Goal: Task Accomplishment & Management: Manage account settings

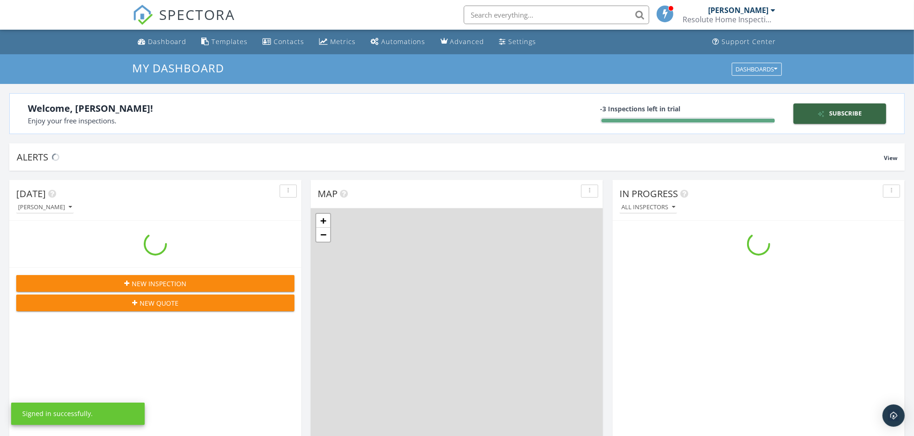
scroll to position [862, 932]
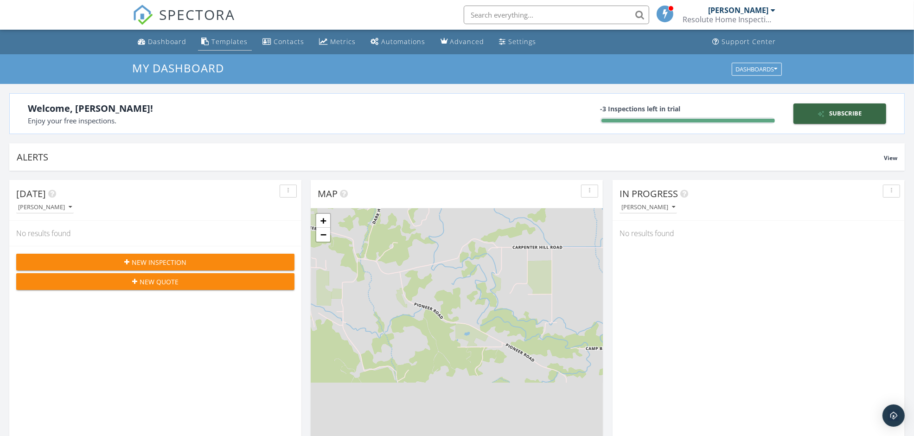
click at [220, 41] on div "Templates" at bounding box center [230, 41] width 36 height 9
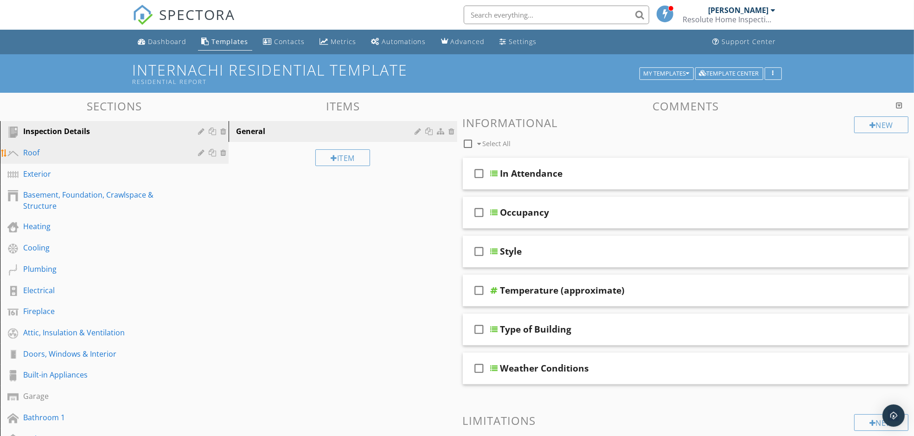
click at [35, 153] on div "Roof" at bounding box center [103, 152] width 161 height 11
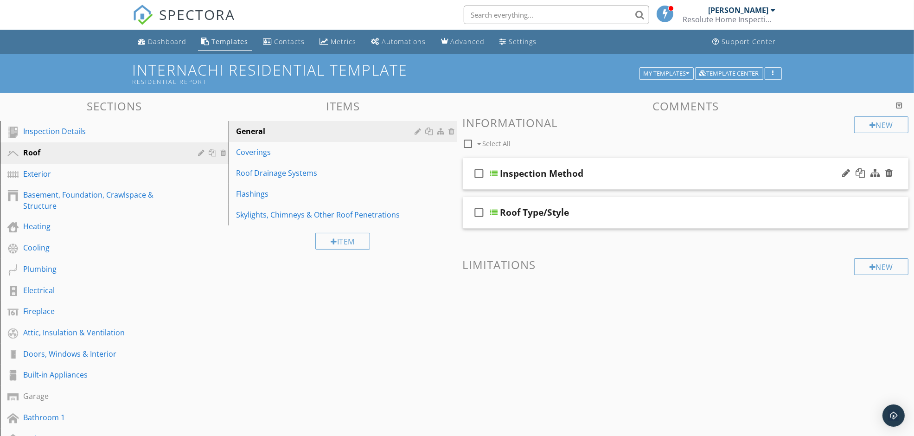
click at [541, 176] on div "Inspection Method" at bounding box center [541, 173] width 83 height 11
click at [582, 142] on div "check_box_outline_blank Select All" at bounding box center [659, 142] width 392 height 18
click at [200, 151] on div at bounding box center [202, 152] width 9 height 7
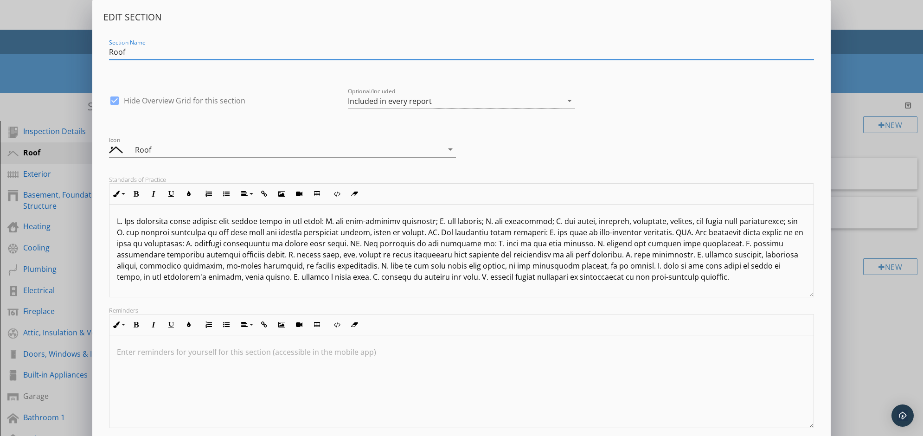
click at [35, 80] on div "Edit Section Section Name Roof check_box Hide Overview Grid for this section Op…" at bounding box center [461, 245] width 923 height 491
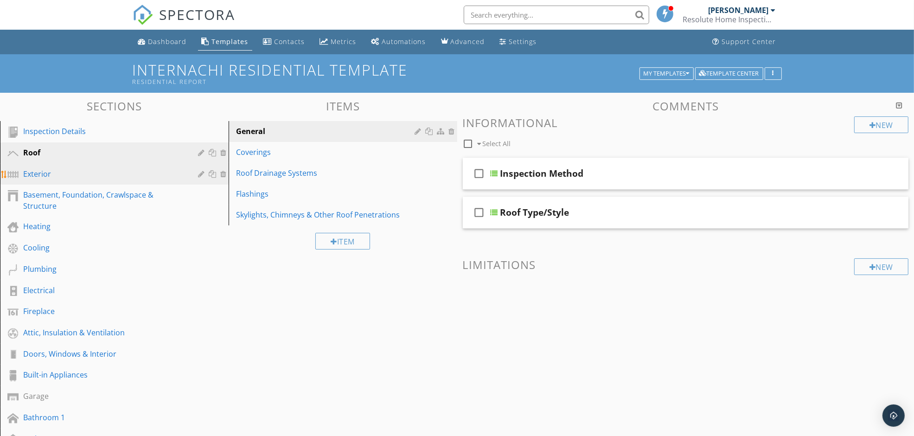
click at [34, 174] on div "Exterior" at bounding box center [103, 173] width 161 height 11
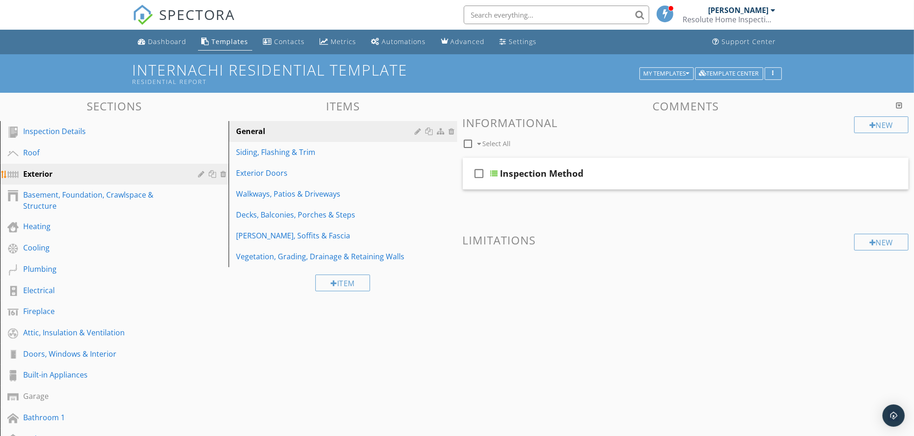
click at [196, 174] on div "Exterior" at bounding box center [121, 174] width 196 height 12
click at [200, 172] on div at bounding box center [202, 173] width 9 height 7
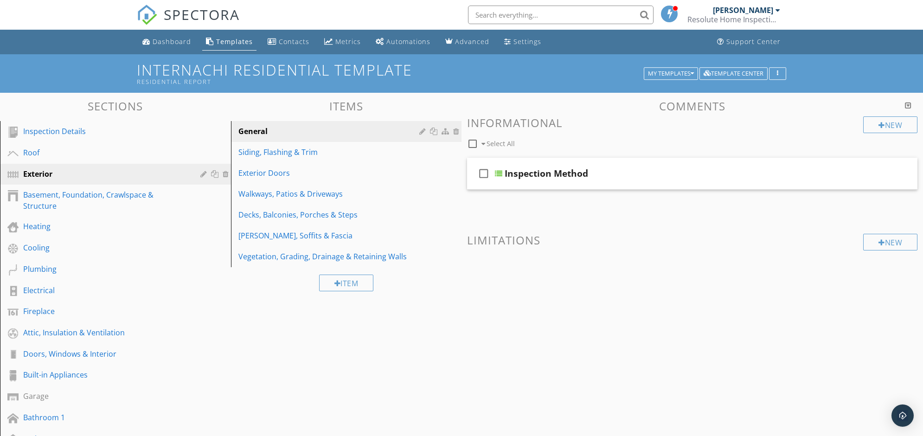
click at [60, 73] on div at bounding box center [461, 218] width 923 height 436
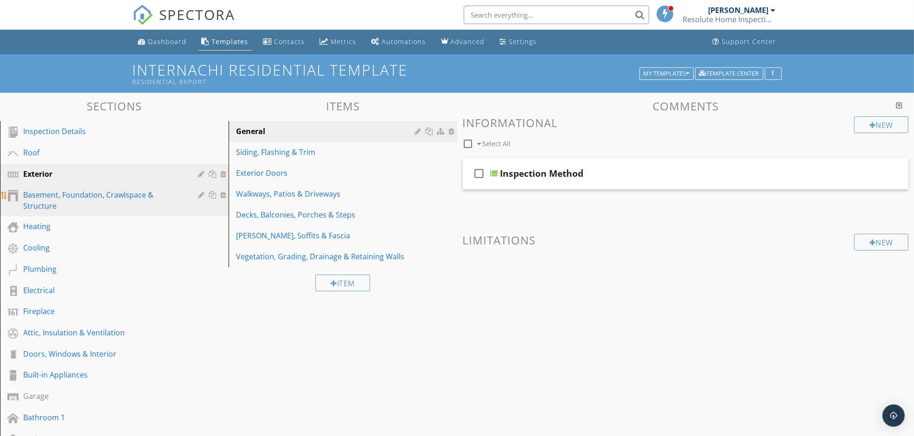
click at [128, 193] on div "Basement, Foundation, Crawlspace & Structure" at bounding box center [103, 200] width 161 height 22
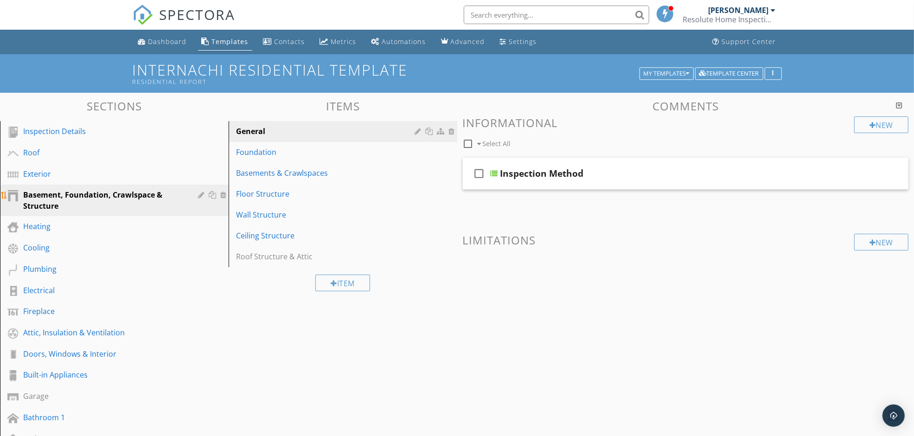
click at [198, 195] on div at bounding box center [202, 194] width 9 height 7
click at [51, 203] on div at bounding box center [457, 218] width 914 height 436
click at [260, 151] on div "Foundation" at bounding box center [327, 152] width 182 height 11
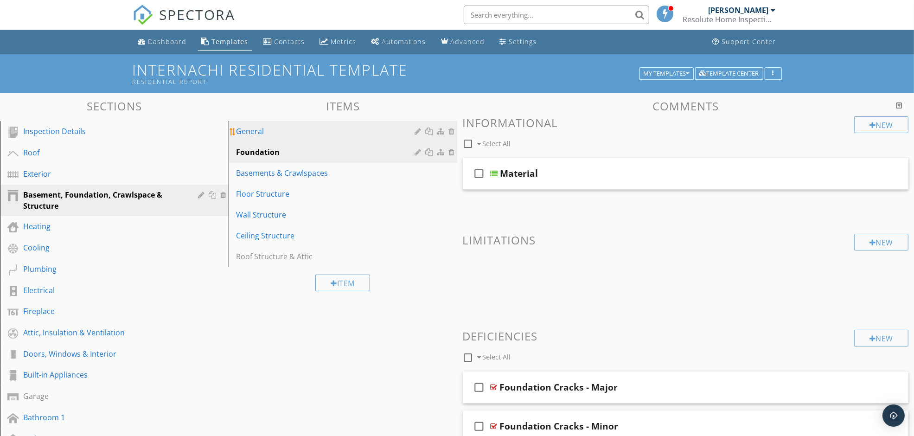
click at [256, 131] on div "General" at bounding box center [327, 131] width 182 height 11
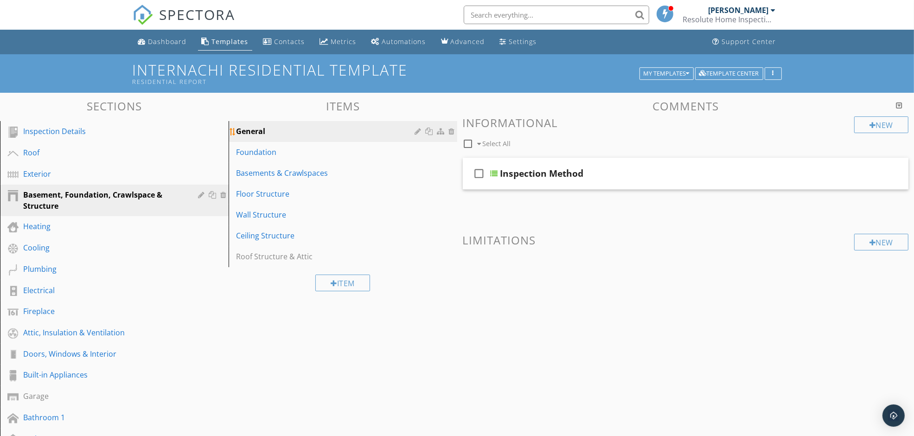
click at [416, 133] on div at bounding box center [419, 131] width 9 height 7
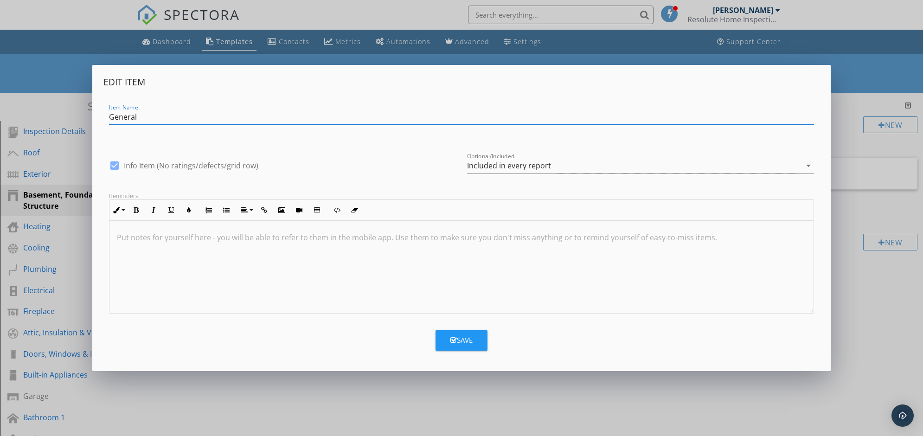
click at [43, 70] on div "Edit Item Item Name General check_box Info Item (No ratings/defects/grid row) O…" at bounding box center [461, 218] width 923 height 436
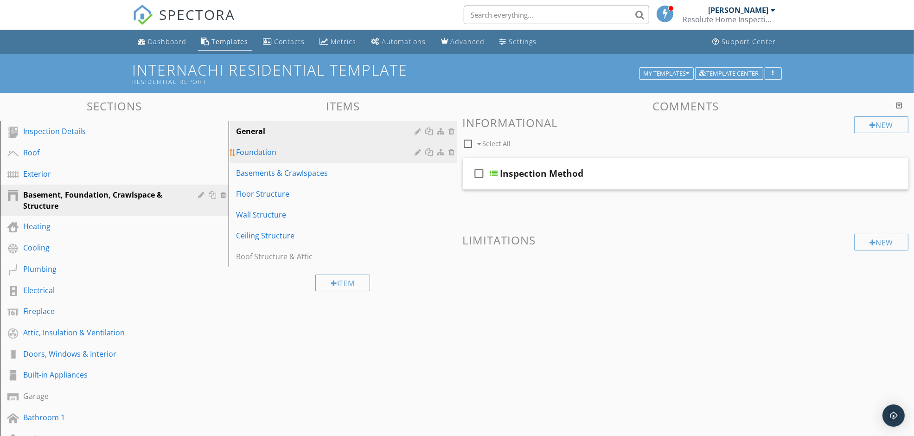
click at [264, 152] on div "Foundation" at bounding box center [327, 152] width 182 height 11
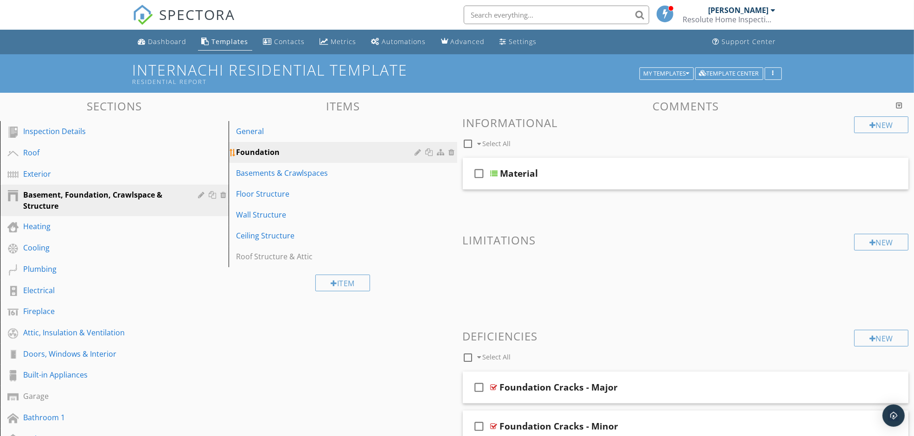
click at [416, 152] on div at bounding box center [419, 151] width 9 height 7
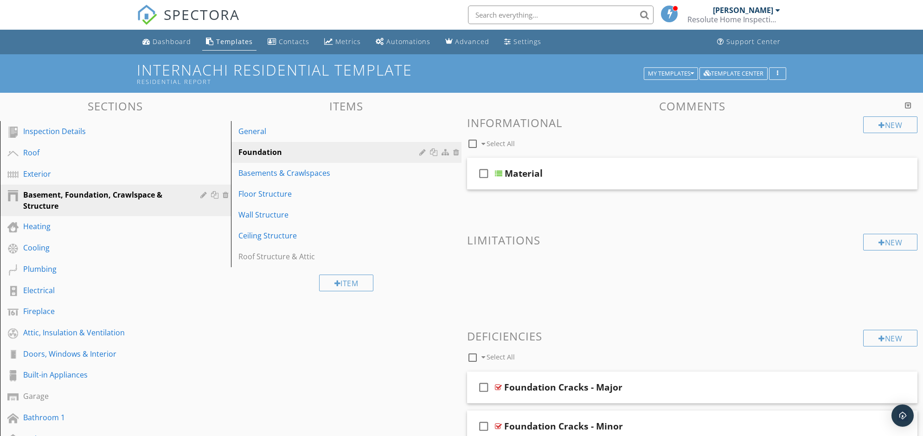
click at [884, 73] on div at bounding box center [461, 218] width 923 height 436
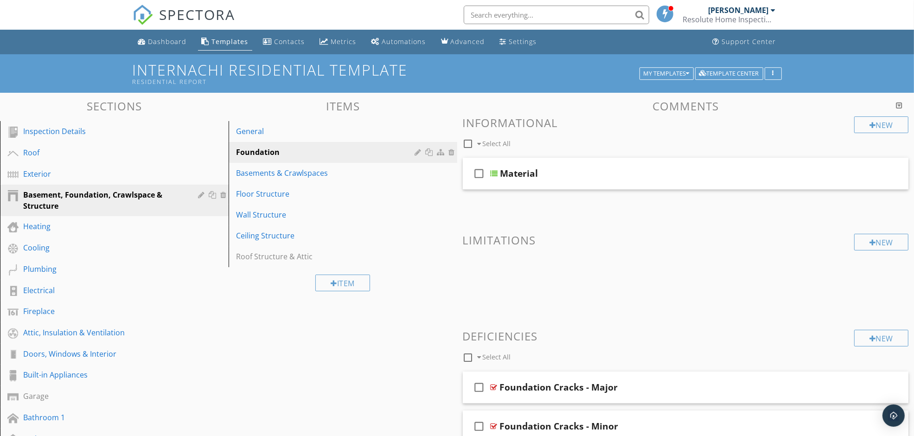
scroll to position [58, 0]
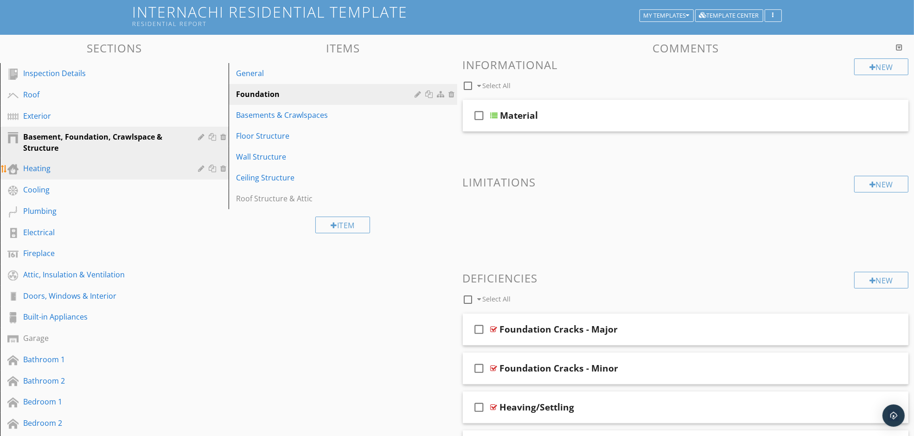
click at [37, 171] on div "Heating" at bounding box center [103, 168] width 161 height 11
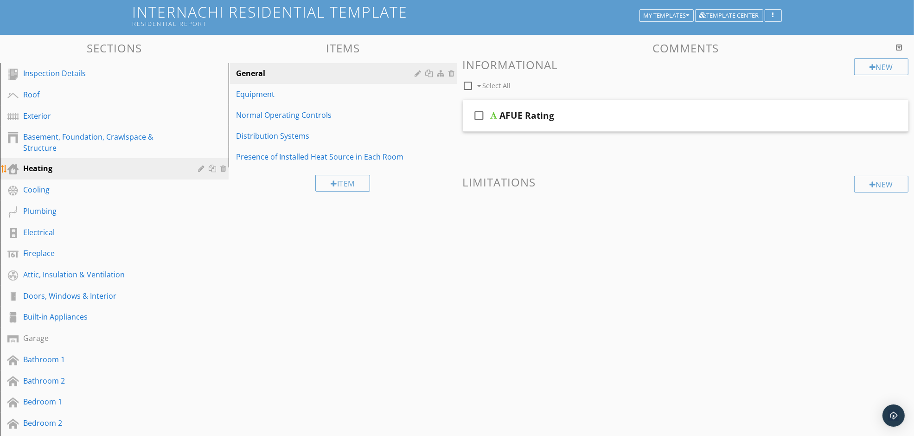
click at [200, 167] on div at bounding box center [202, 168] width 9 height 7
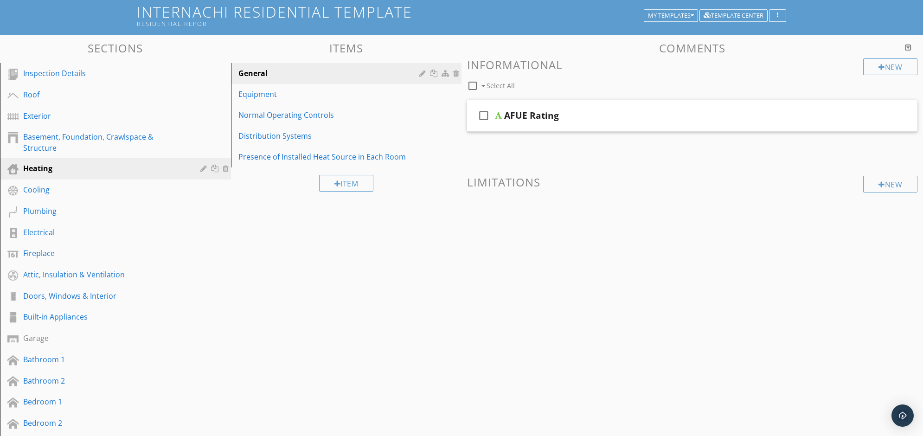
click at [855, 19] on div at bounding box center [461, 218] width 923 height 436
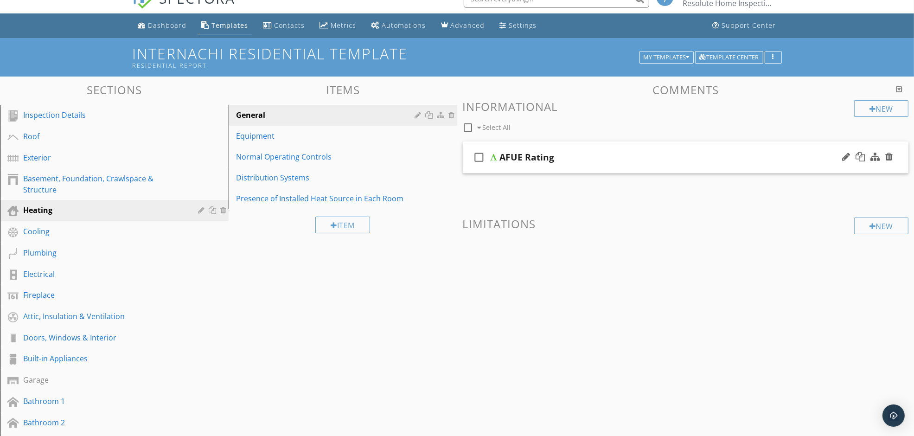
scroll to position [0, 0]
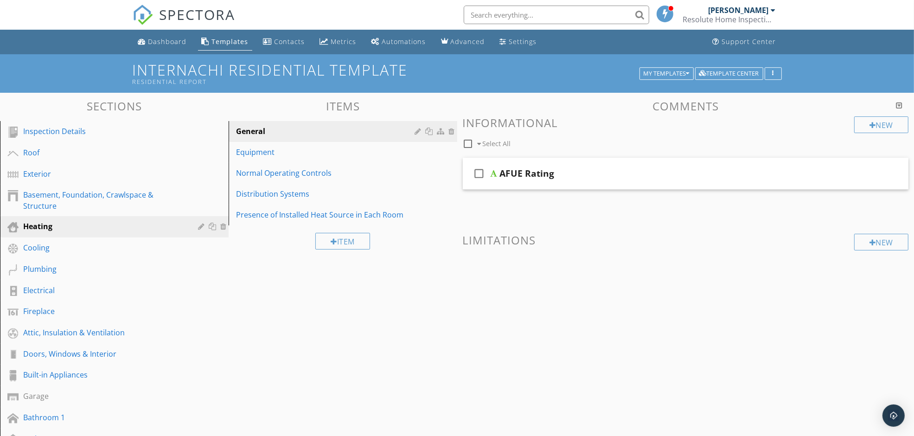
click at [221, 42] on div "Templates" at bounding box center [230, 41] width 37 height 9
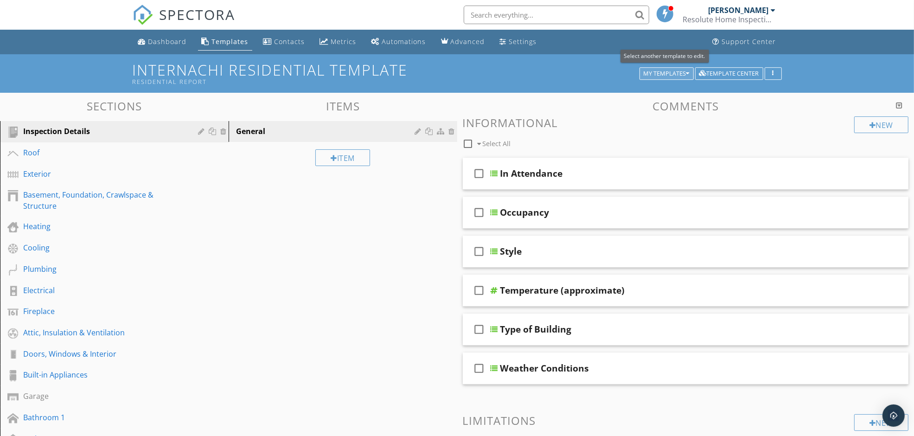
click at [683, 71] on div "My Templates" at bounding box center [667, 73] width 46 height 6
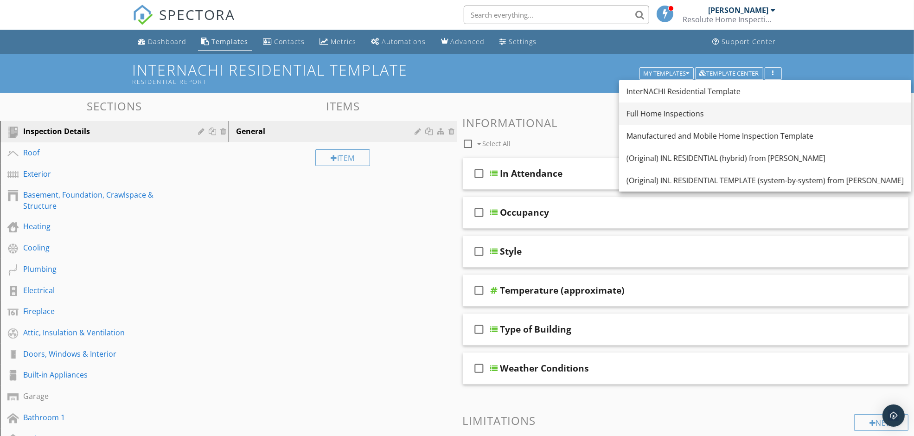
click at [682, 114] on div "Full Home Inspections" at bounding box center [765, 113] width 277 height 11
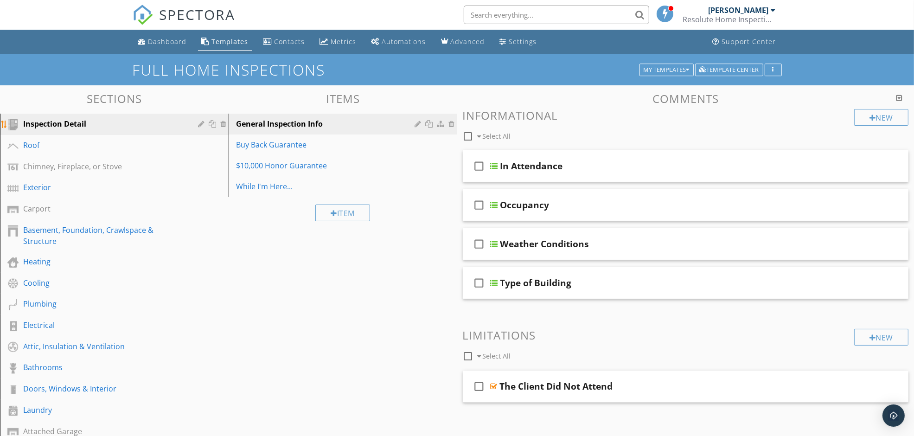
click at [198, 125] on div at bounding box center [202, 123] width 9 height 7
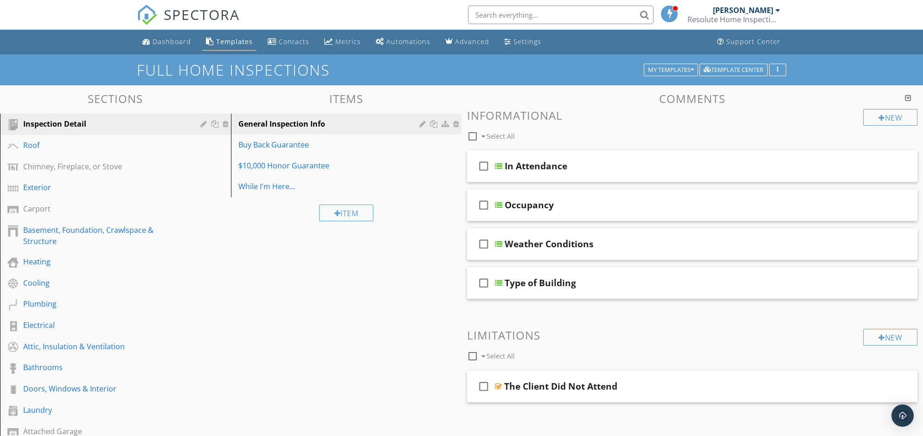
click at [858, 48] on div at bounding box center [461, 218] width 923 height 436
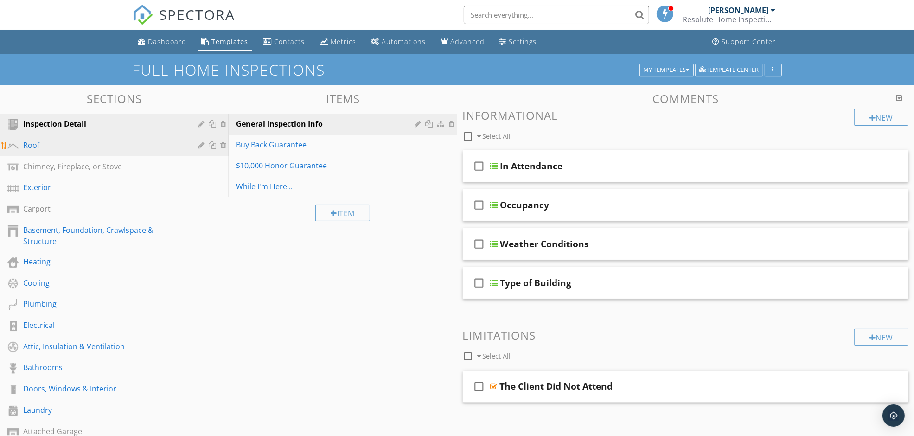
click at [200, 143] on div at bounding box center [202, 144] width 9 height 7
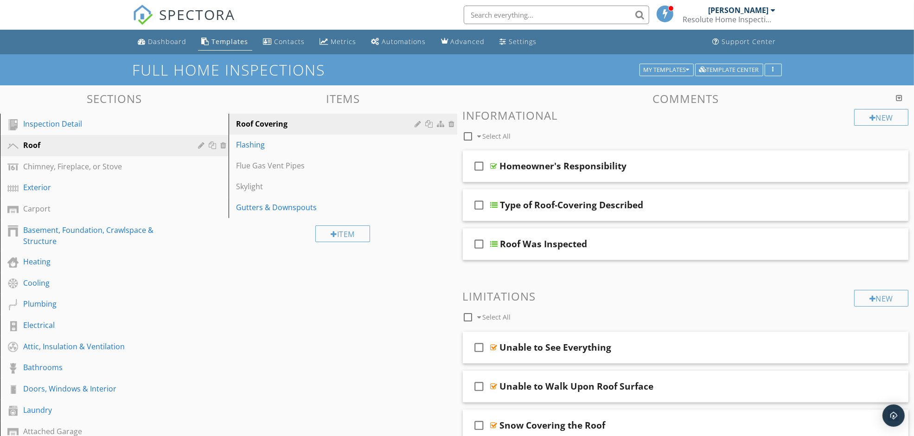
click at [852, 31] on div at bounding box center [457, 218] width 914 height 436
click at [744, 40] on div "Support Center" at bounding box center [749, 41] width 54 height 9
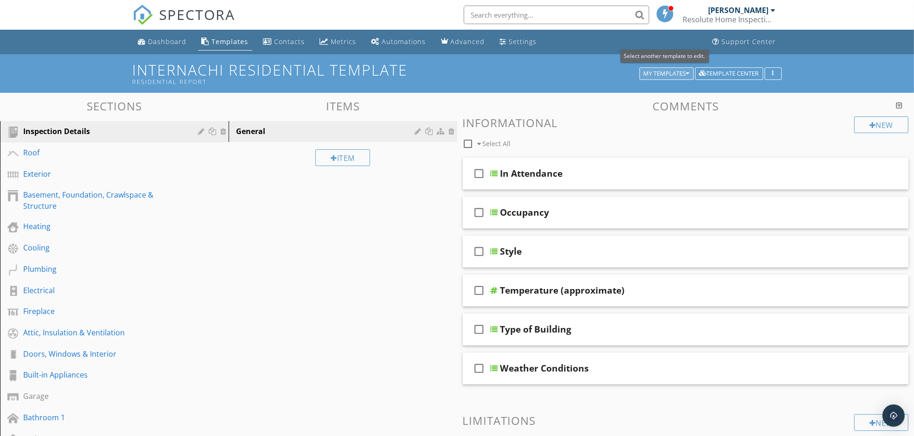
click at [649, 75] on div "My Templates" at bounding box center [667, 73] width 46 height 6
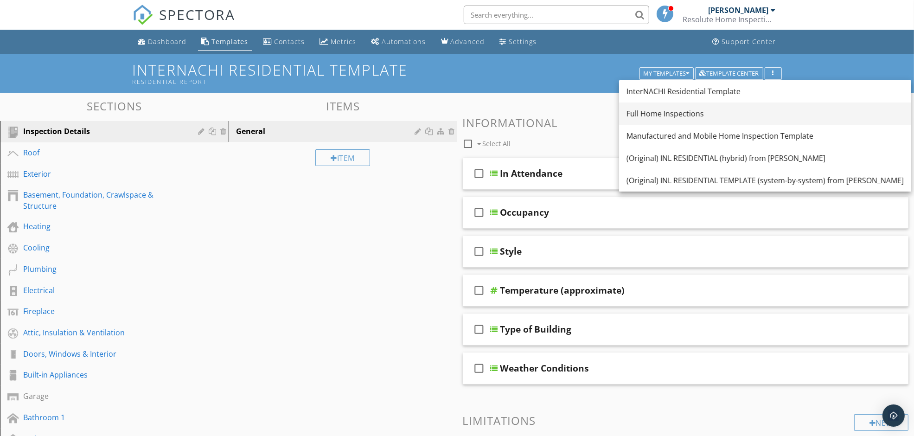
click at [688, 110] on div "Full Home Inspections" at bounding box center [765, 113] width 277 height 11
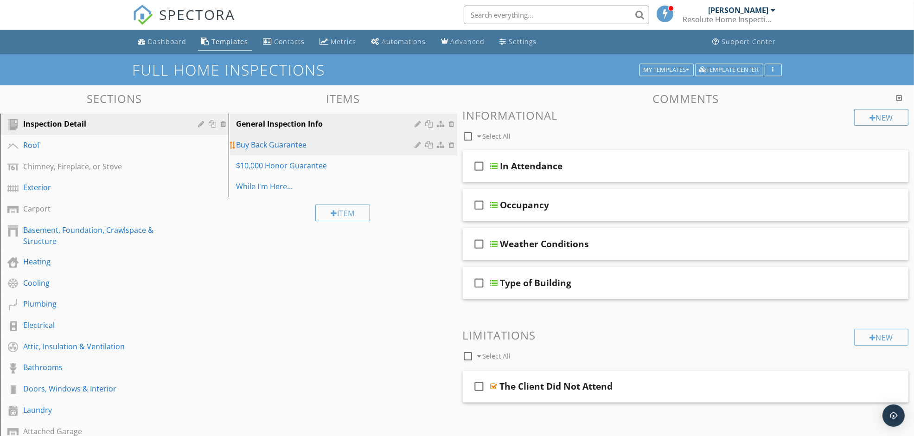
click at [418, 145] on div at bounding box center [419, 144] width 9 height 7
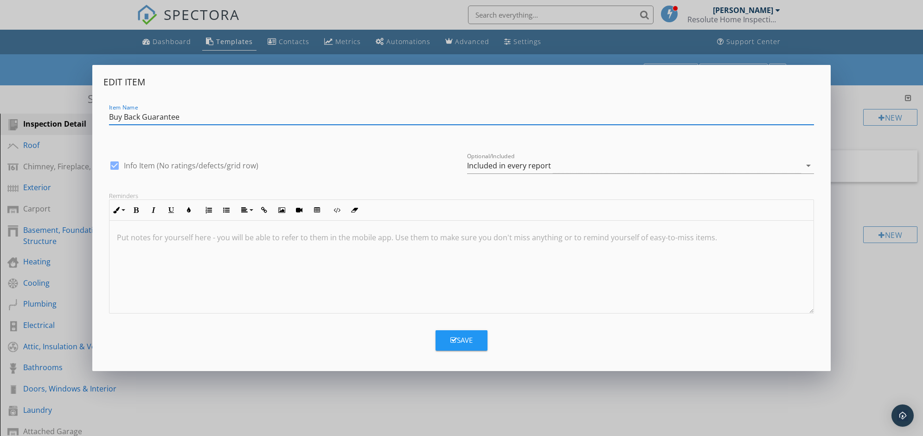
click at [853, 70] on div "Edit Item Item Name Buy Back Guarantee check_box Info Item (No ratings/defects/…" at bounding box center [461, 218] width 923 height 436
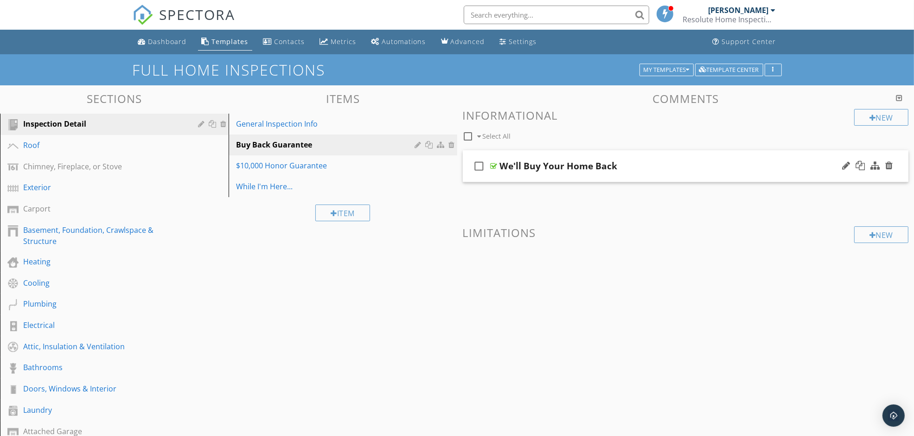
click at [481, 165] on icon "check_box_outline_blank" at bounding box center [479, 166] width 15 height 22
click at [481, 165] on icon "check_box" at bounding box center [479, 166] width 15 height 22
checkbox input "false"
click at [416, 187] on div at bounding box center [419, 186] width 9 height 7
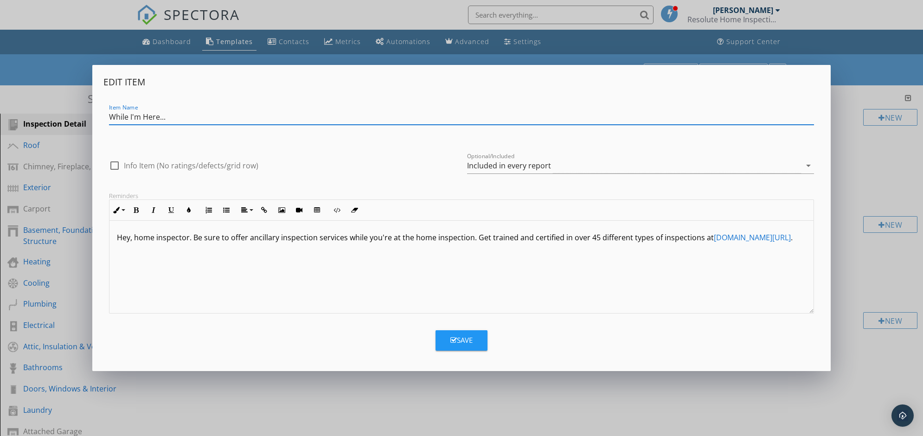
click at [875, 72] on div "Edit Item Item Name While I'm Here... check_box_outline_blank Info Item (No rat…" at bounding box center [461, 218] width 923 height 436
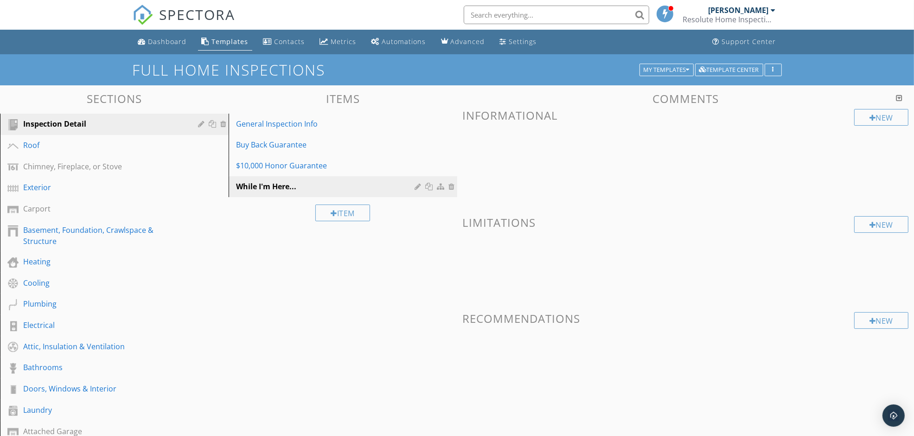
click at [311, 281] on div "Sections Inspection Detail Roof Chimney, Fireplace, or Stove Exterior Carport B…" at bounding box center [457, 341] width 914 height 513
click at [451, 67] on h1 "Full Home Inspections" at bounding box center [457, 70] width 649 height 16
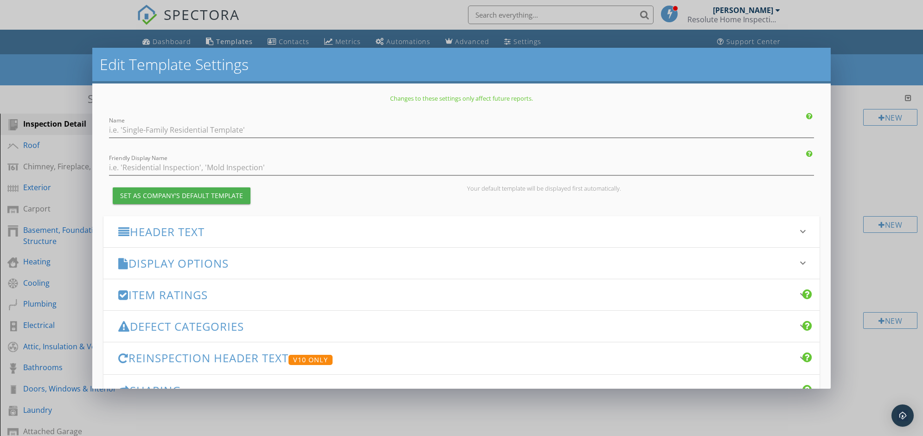
type input "Full Home Inspections"
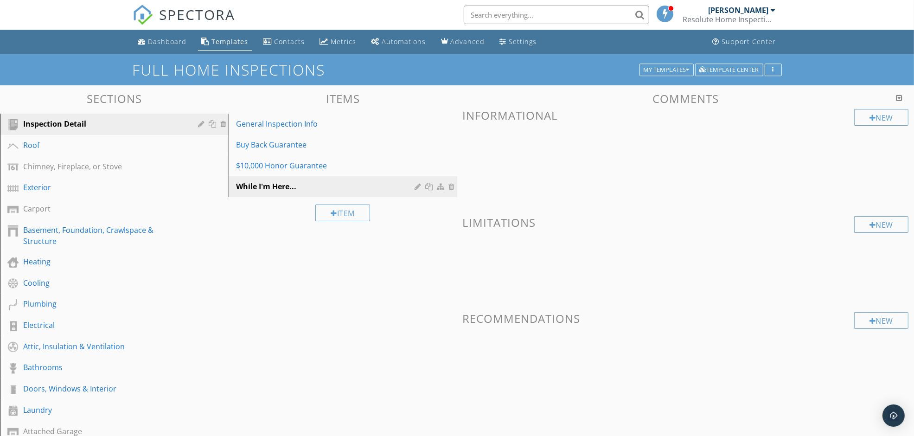
click at [867, 58] on div at bounding box center [457, 218] width 914 height 436
click at [160, 42] on div "Dashboard" at bounding box center [167, 41] width 38 height 9
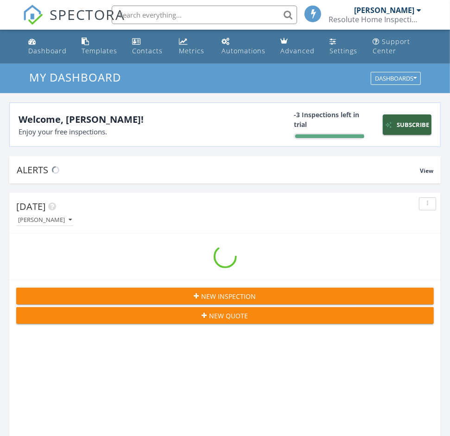
scroll to position [1604, 468]
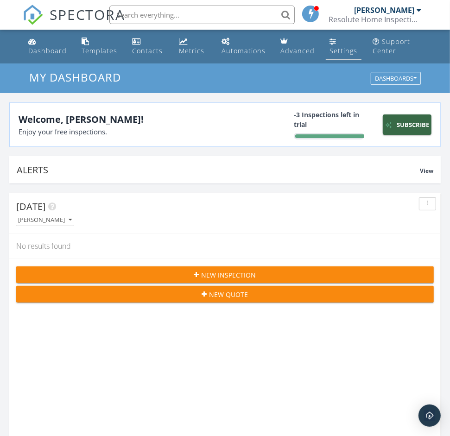
click at [328, 47] on link "Settings" at bounding box center [344, 46] width 36 height 26
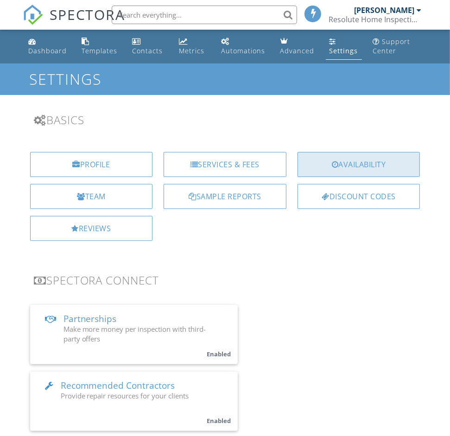
click at [357, 164] on div "Availability" at bounding box center [359, 164] width 123 height 25
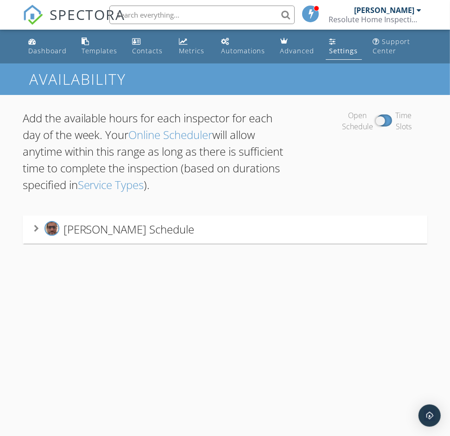
click at [94, 235] on span "[PERSON_NAME] Schedule" at bounding box center [129, 229] width 131 height 15
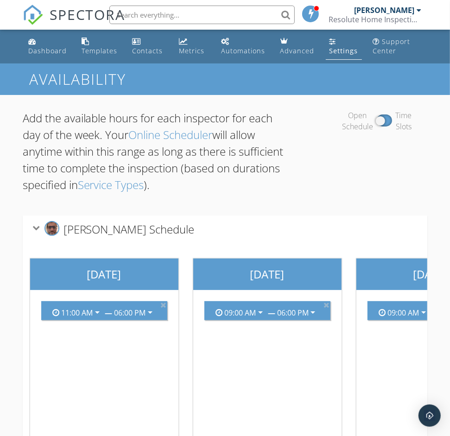
click at [340, 52] on div "Settings" at bounding box center [344, 50] width 29 height 9
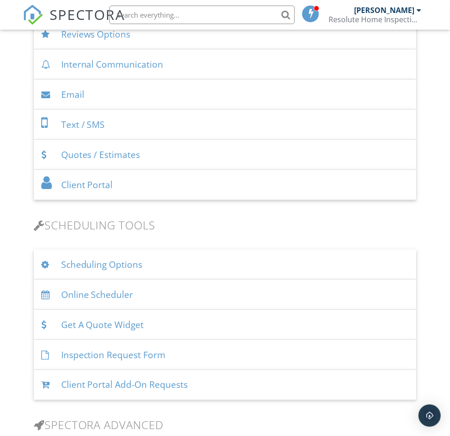
scroll to position [580, 0]
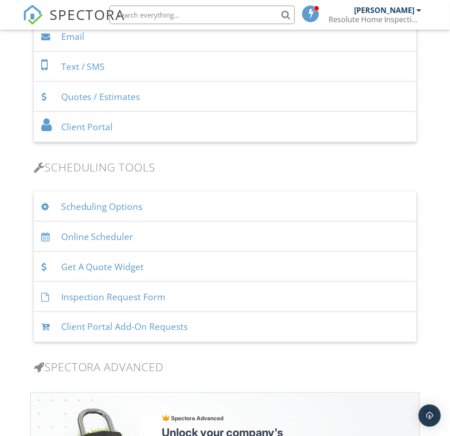
click at [108, 209] on div "Scheduling Options" at bounding box center [225, 207] width 383 height 30
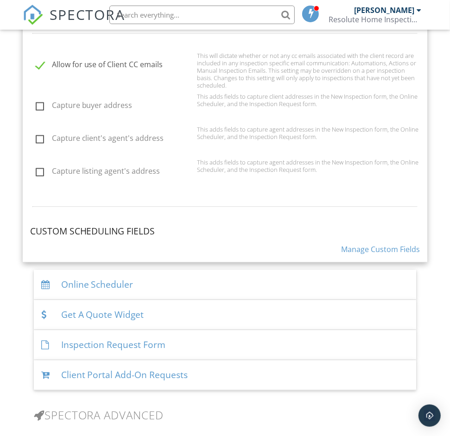
scroll to position [928, 0]
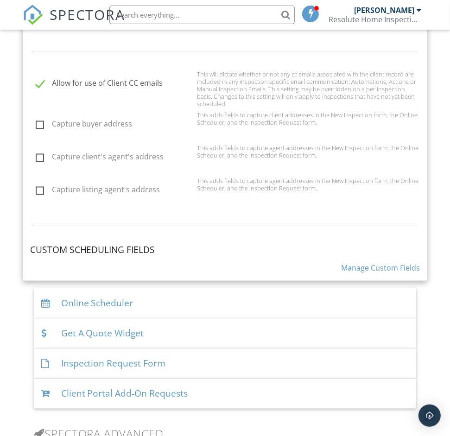
click at [360, 267] on link "Manage Custom Fields" at bounding box center [380, 268] width 79 height 10
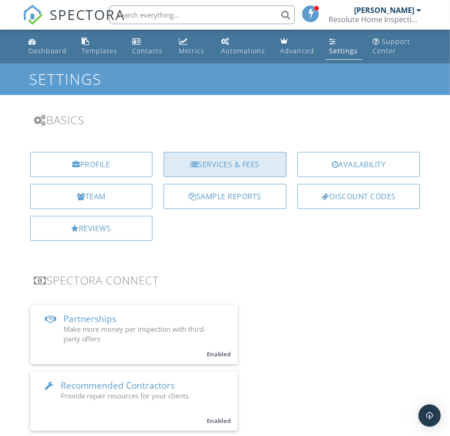
click at [233, 167] on div "Services & Fees" at bounding box center [225, 164] width 123 height 25
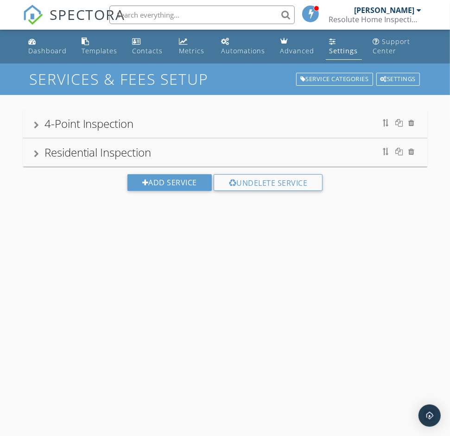
click at [337, 50] on div "Settings" at bounding box center [344, 50] width 29 height 9
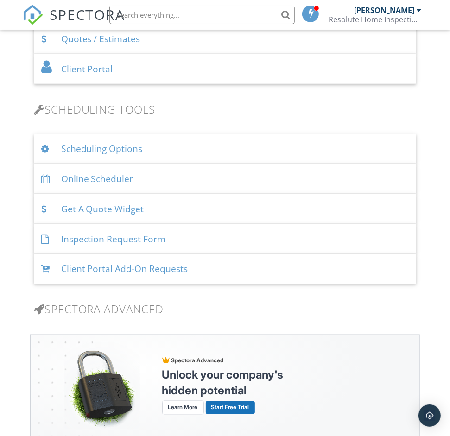
click at [121, 148] on div "Scheduling Options" at bounding box center [225, 149] width 383 height 30
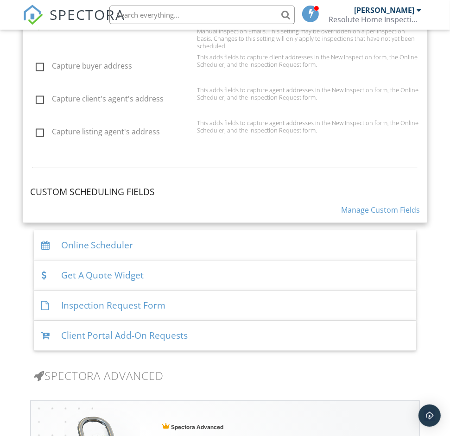
scroll to position [928, 0]
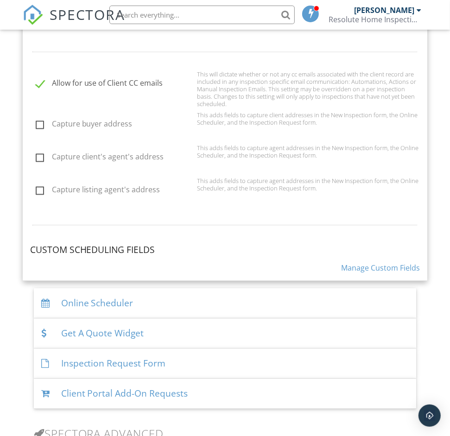
click at [108, 247] on h4 "Custom Scheduling Fields" at bounding box center [225, 250] width 391 height 12
click at [175, 253] on h4 "Custom Scheduling Fields" at bounding box center [225, 250] width 391 height 12
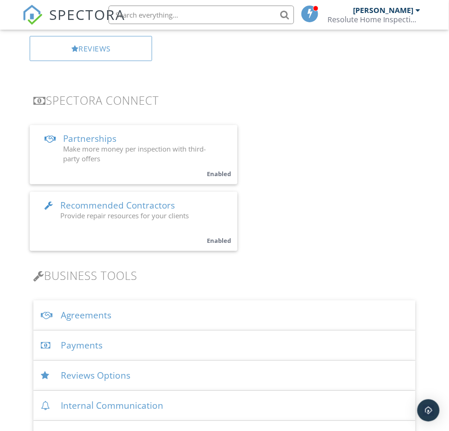
scroll to position [0, 0]
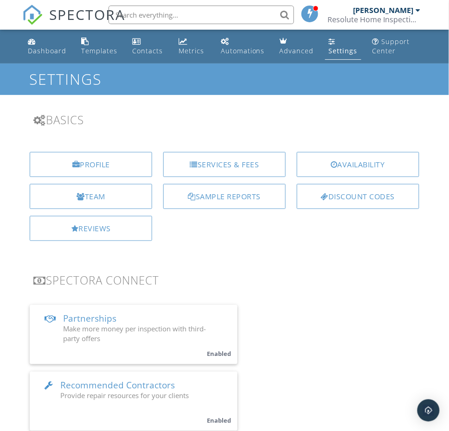
click at [343, 51] on div "Settings" at bounding box center [343, 50] width 29 height 9
click at [337, 49] on div "Settings" at bounding box center [343, 50] width 29 height 9
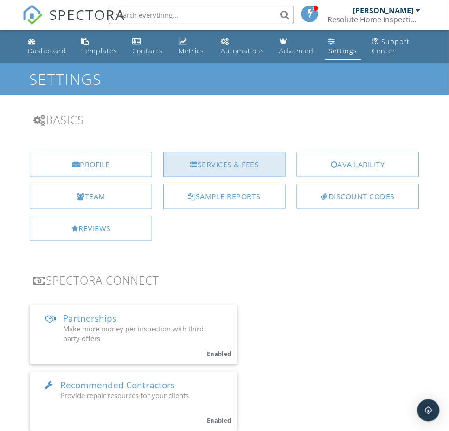
click at [218, 161] on div "Services & Fees" at bounding box center [224, 164] width 122 height 25
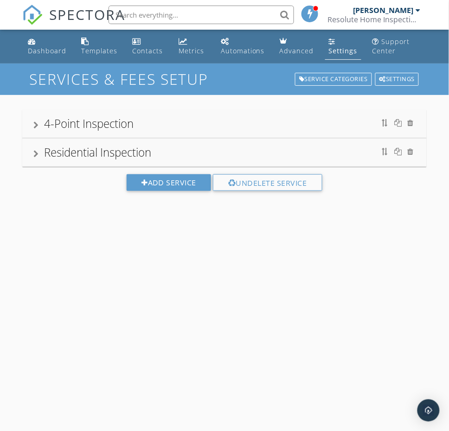
click at [348, 50] on div "Settings" at bounding box center [343, 50] width 29 height 9
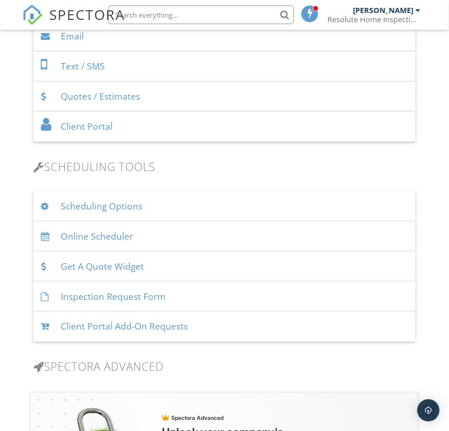
scroll to position [638, 0]
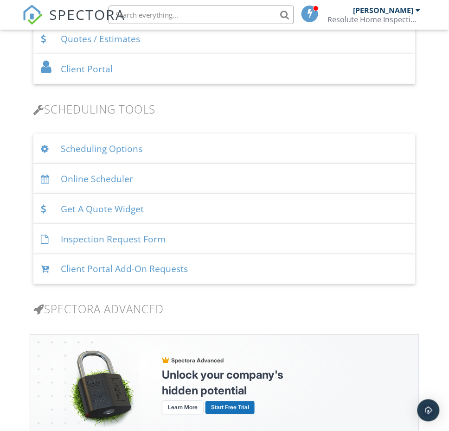
click at [130, 154] on div "Scheduling Options" at bounding box center [224, 149] width 382 height 30
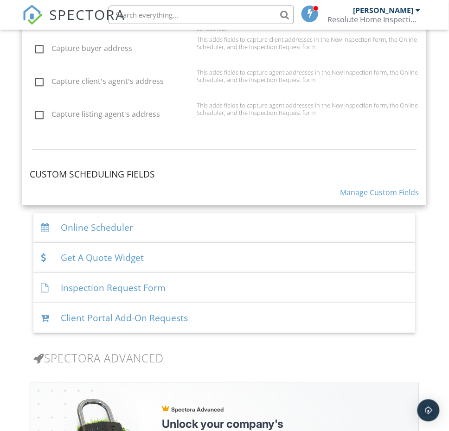
scroll to position [986, 0]
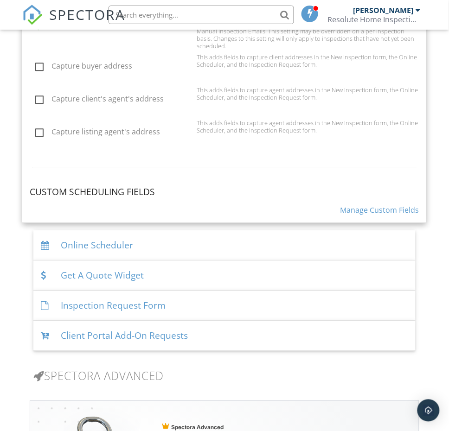
click at [112, 187] on h4 "Custom Scheduling Fields" at bounding box center [224, 192] width 389 height 12
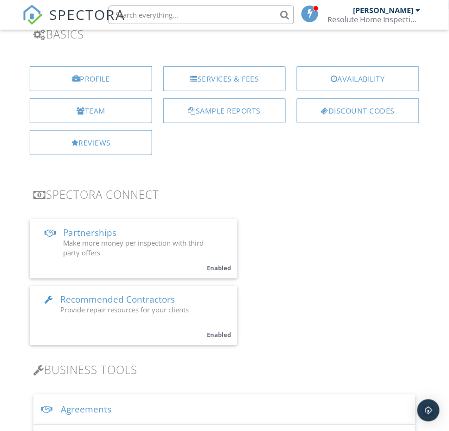
scroll to position [0, 0]
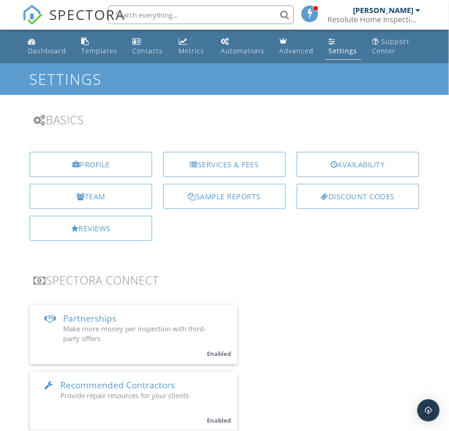
click at [345, 51] on div "Settings" at bounding box center [343, 50] width 29 height 9
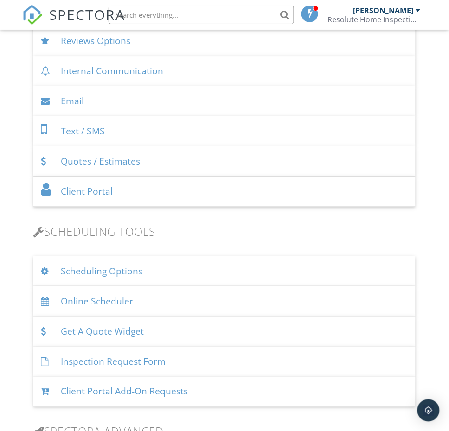
scroll to position [580, 0]
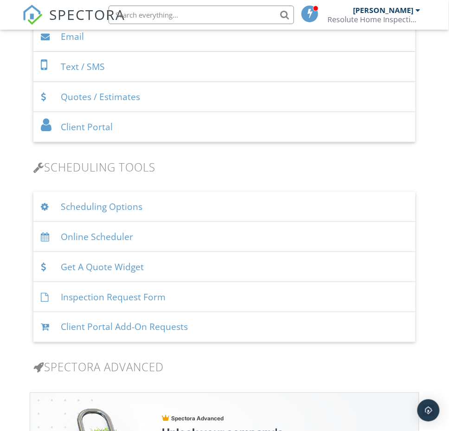
click at [112, 239] on div "Online Scheduler" at bounding box center [224, 237] width 382 height 30
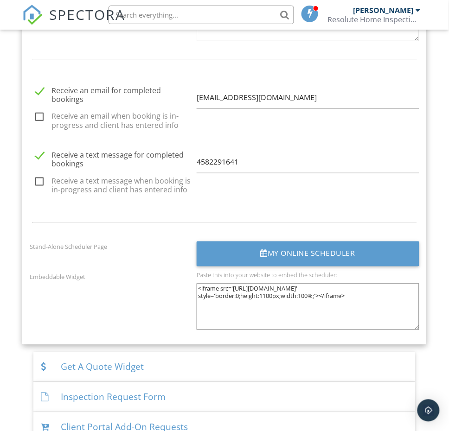
scroll to position [1333, 0]
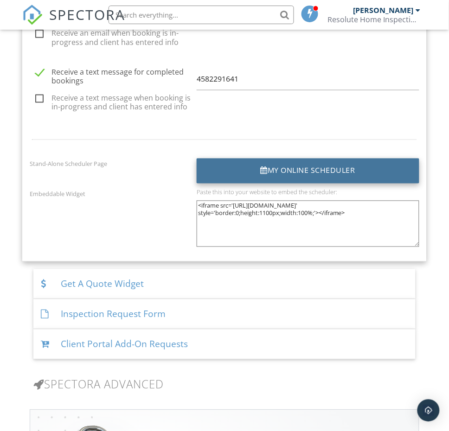
click at [298, 172] on div "My Online Scheduler" at bounding box center [308, 171] width 223 height 25
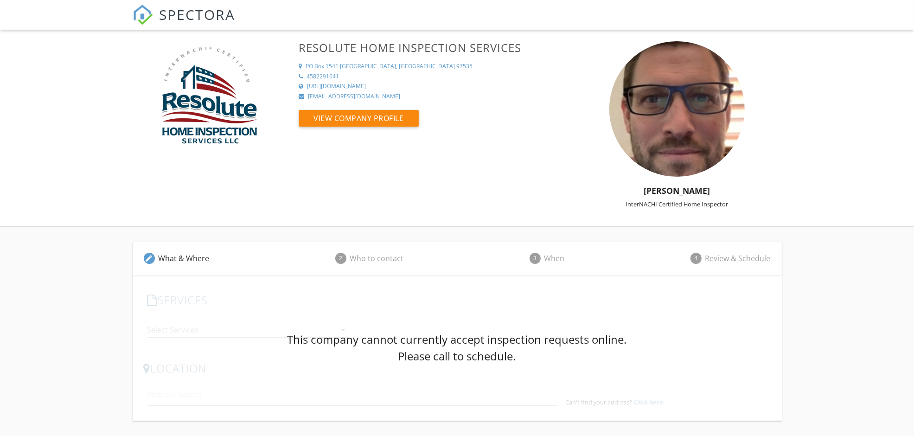
scroll to position [31, 0]
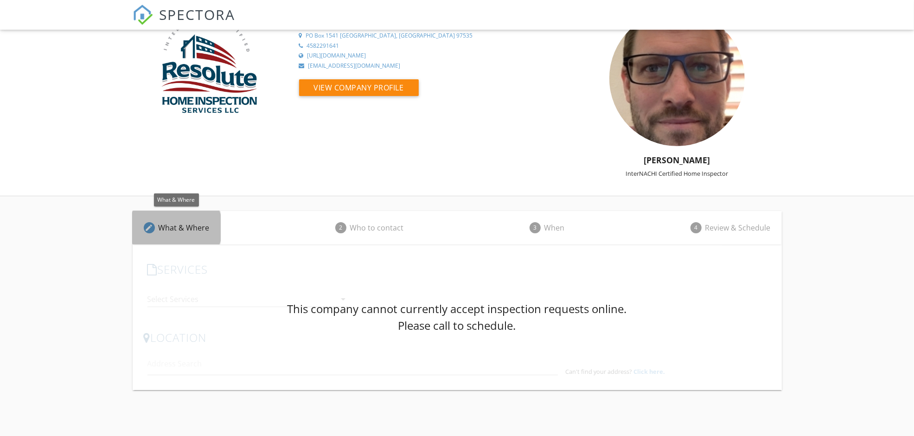
click at [189, 231] on div "What & Where" at bounding box center [184, 227] width 51 height 11
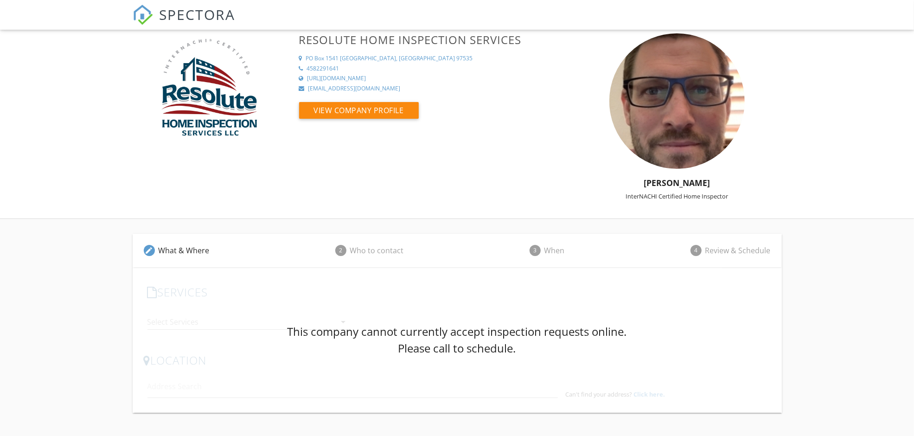
scroll to position [0, 0]
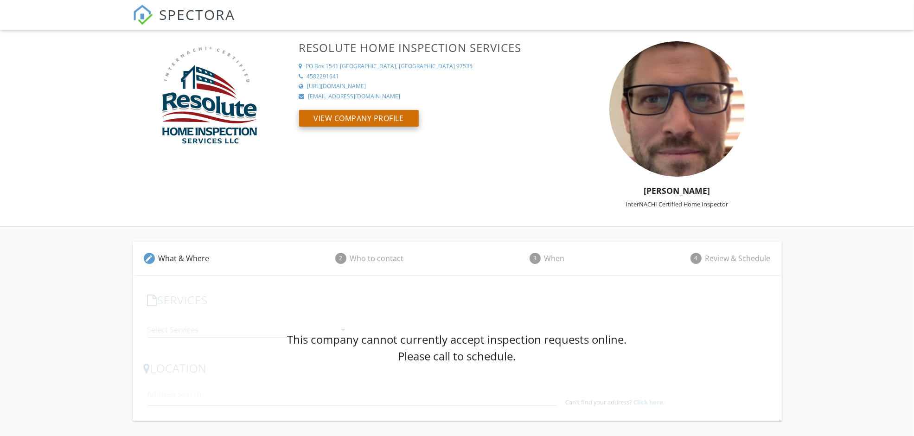
click at [368, 121] on button "View Company Profile" at bounding box center [359, 118] width 120 height 17
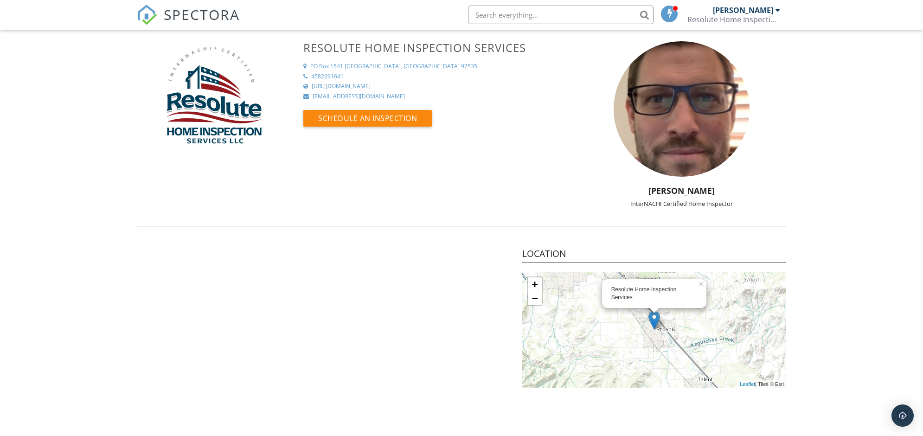
click at [516, 157] on div "Resolute Home Inspection Services [STREET_ADDRESS] 4582291641 [URL][DOMAIN_NAME…" at bounding box center [461, 128] width 660 height 175
click at [673, 13] on span at bounding box center [669, 13] width 9 height 7
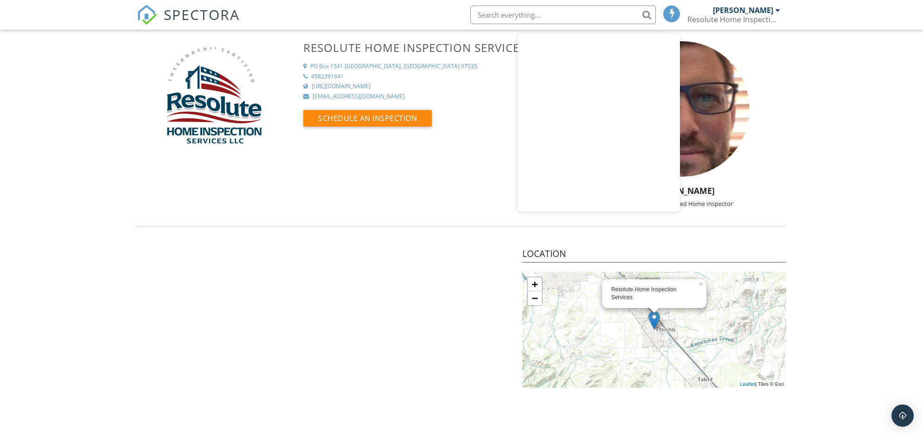
click at [673, 13] on span at bounding box center [671, 13] width 9 height 7
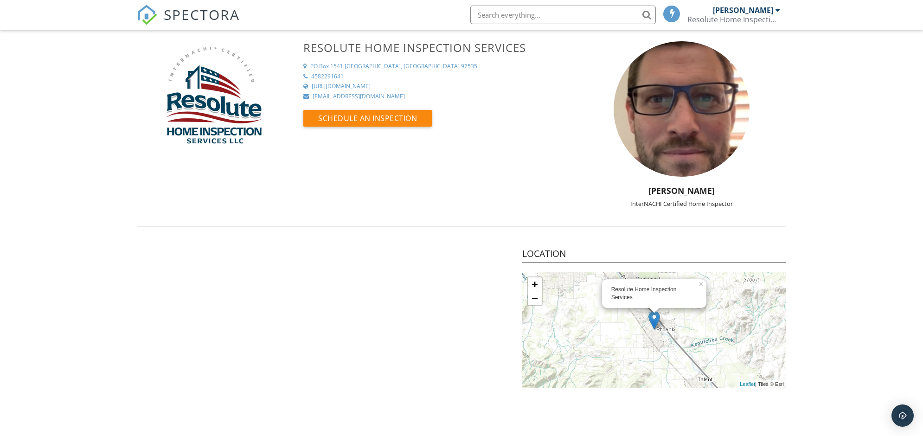
click at [817, 88] on div "Resolute Home Inspection Services PO Box 1541 Phoenix, OR 97535 4582291641 http…" at bounding box center [461, 214] width 923 height 346
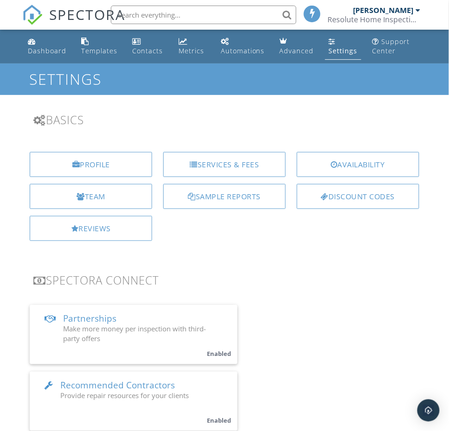
click at [334, 41] on div "Settings" at bounding box center [332, 41] width 7 height 7
click at [242, 50] on div "Automations" at bounding box center [243, 50] width 44 height 9
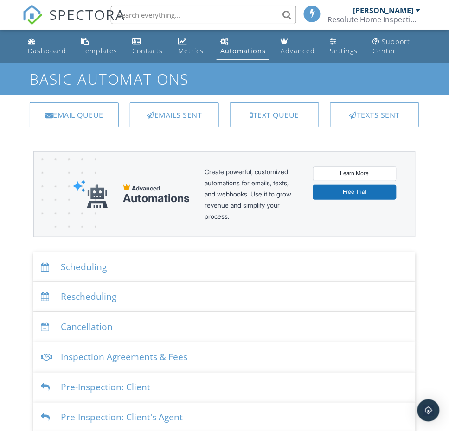
click at [94, 265] on div "Scheduling" at bounding box center [224, 267] width 382 height 30
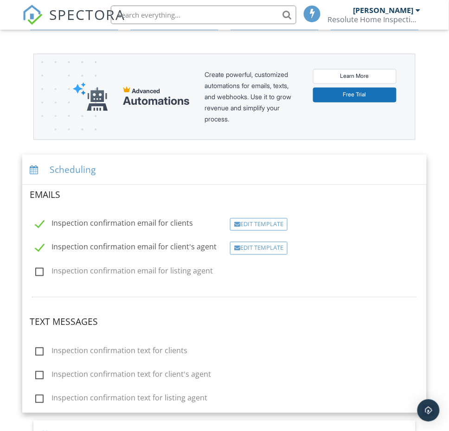
scroll to position [116, 0]
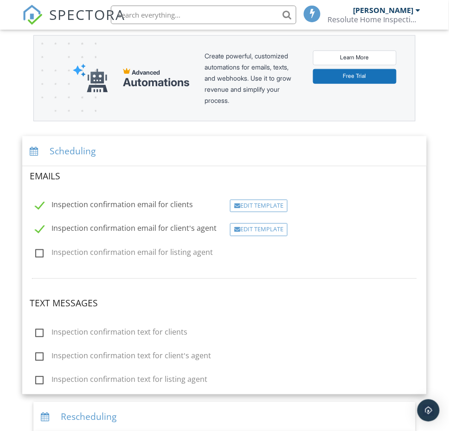
click at [273, 203] on div "Edit Template" at bounding box center [259, 206] width 58 height 13
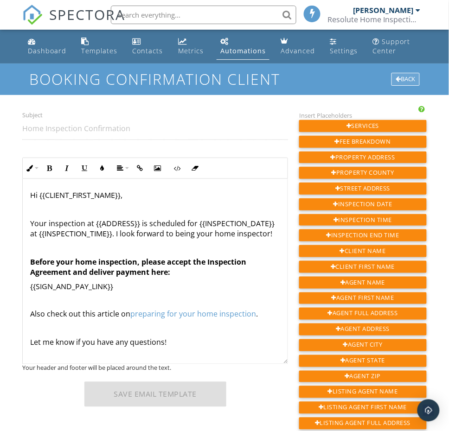
click at [409, 80] on div "Back" at bounding box center [405, 79] width 28 height 13
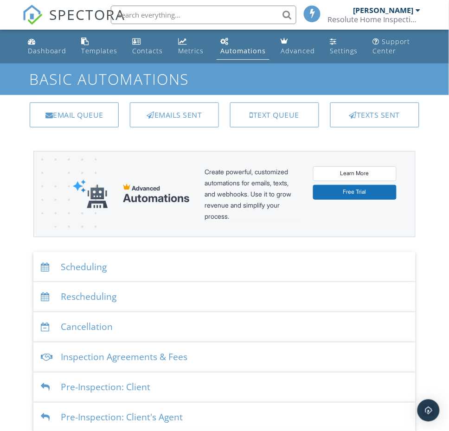
click at [93, 269] on div "Scheduling" at bounding box center [224, 267] width 382 height 30
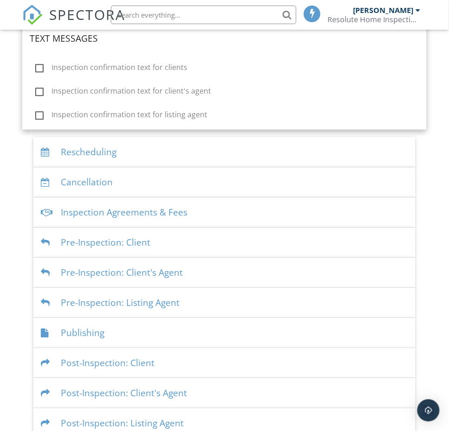
scroll to position [396, 0]
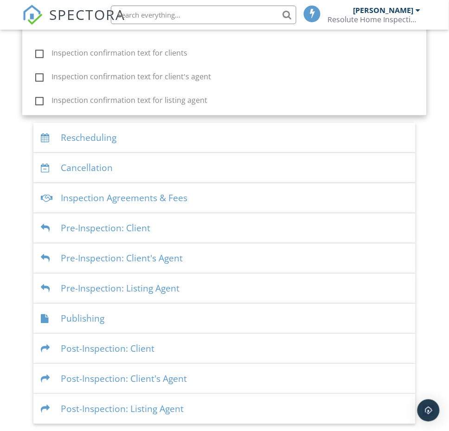
click at [94, 193] on div "Inspection Agreements & Fees" at bounding box center [224, 198] width 382 height 30
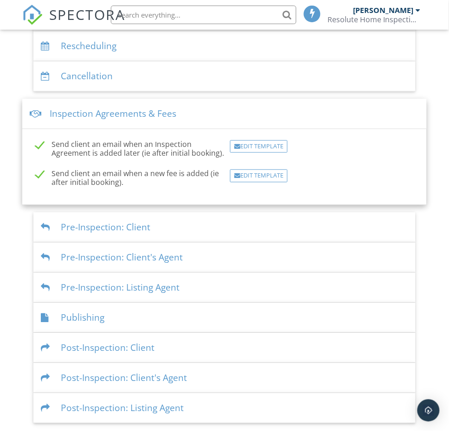
scroll to position [243, 0]
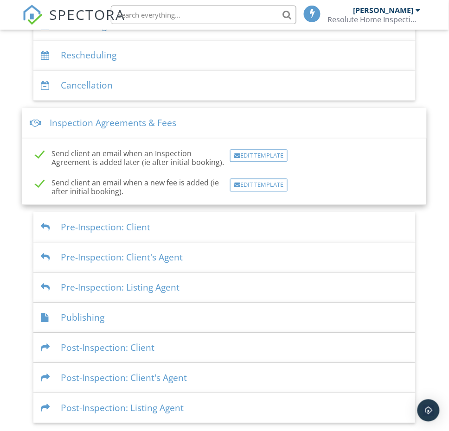
click at [37, 154] on label "Send client an email when an Inspection Agreement is added later (ie after init…" at bounding box center [129, 156] width 189 height 12
checkbox input "false"
click at [38, 186] on label "Send client an email when a new fee is added (ie after initial booking)." at bounding box center [129, 185] width 189 height 12
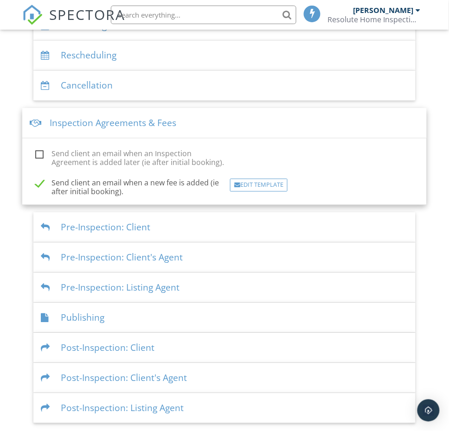
checkbox input "false"
click at [105, 225] on div "Pre-Inspection: Client" at bounding box center [224, 228] width 382 height 30
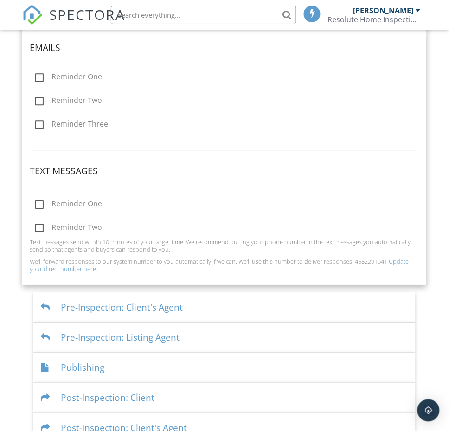
scroll to position [422, 0]
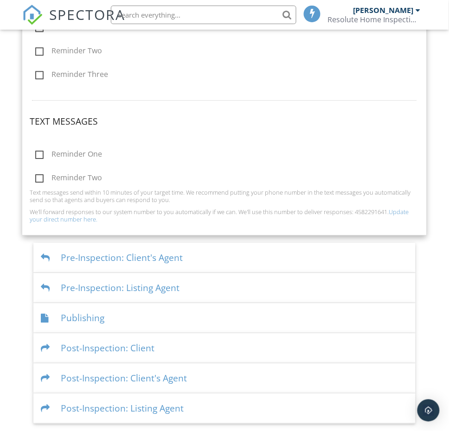
click at [93, 313] on div "Publishing" at bounding box center [224, 318] width 382 height 30
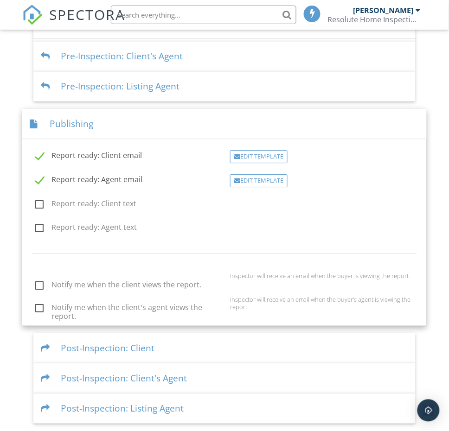
scroll to position [365, 0]
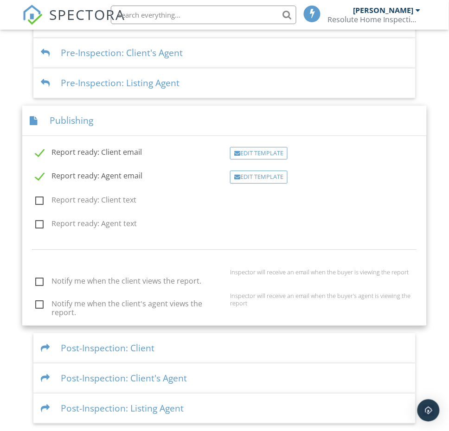
click at [96, 345] on div "Post-Inspection: Client" at bounding box center [224, 348] width 382 height 30
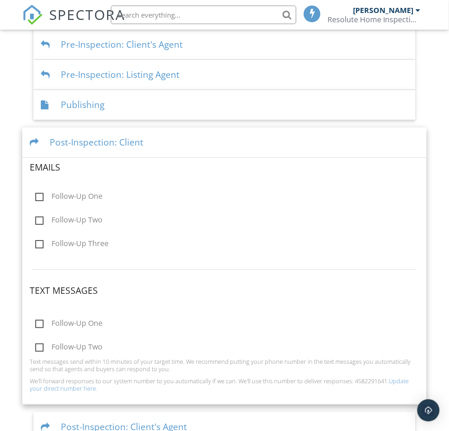
scroll to position [422, 0]
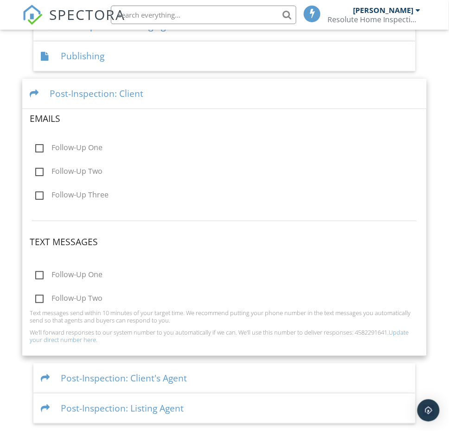
click at [94, 380] on div "Post-Inspection: Client's Agent" at bounding box center [224, 379] width 382 height 30
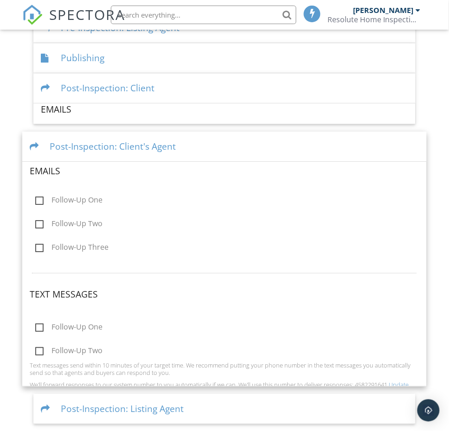
scroll to position [422, 0]
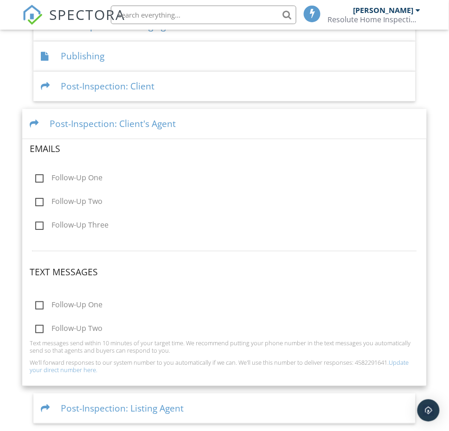
click at [114, 411] on div "Post-Inspection: Listing Agent" at bounding box center [224, 409] width 382 height 30
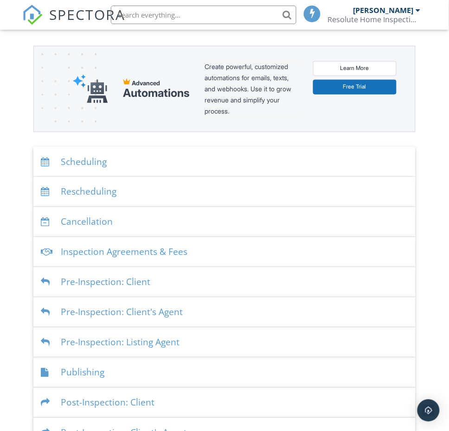
scroll to position [43, 0]
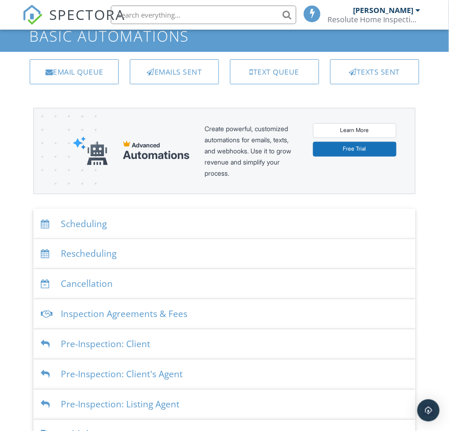
click at [127, 313] on div "Inspection Agreements & Fees" at bounding box center [224, 315] width 382 height 30
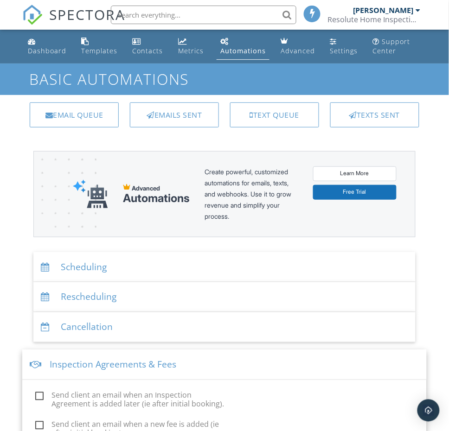
click at [35, 51] on div "Dashboard" at bounding box center [47, 50] width 38 height 9
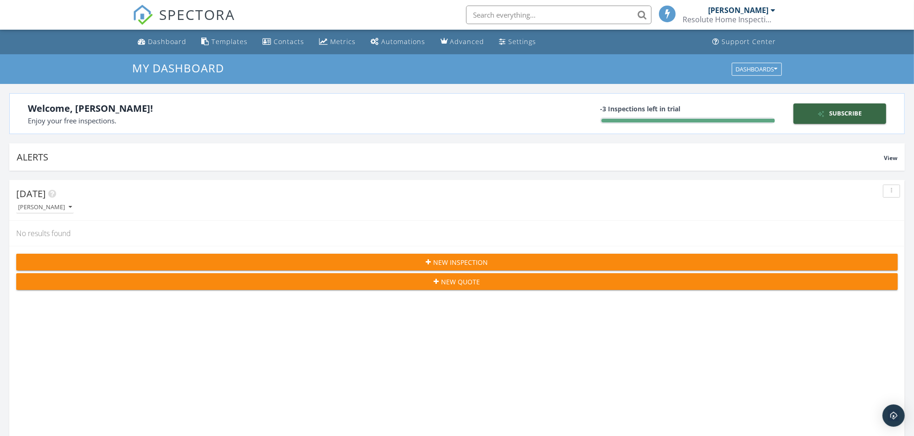
scroll to position [1604, 932]
click at [448, 42] on div "Settings" at bounding box center [523, 41] width 28 height 9
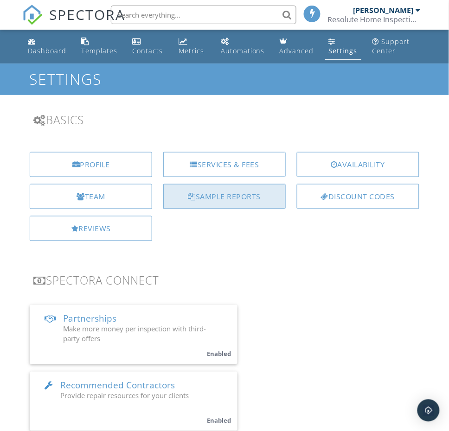
click at [207, 204] on div "Sample Reports" at bounding box center [224, 196] width 122 height 25
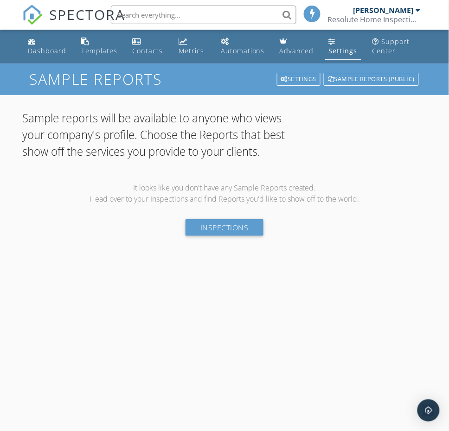
click at [344, 51] on div "Settings" at bounding box center [343, 50] width 29 height 9
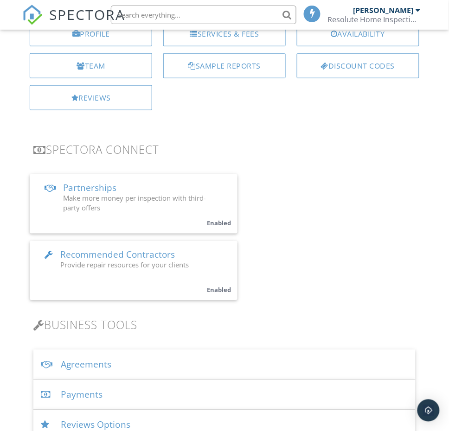
scroll to position [116, 0]
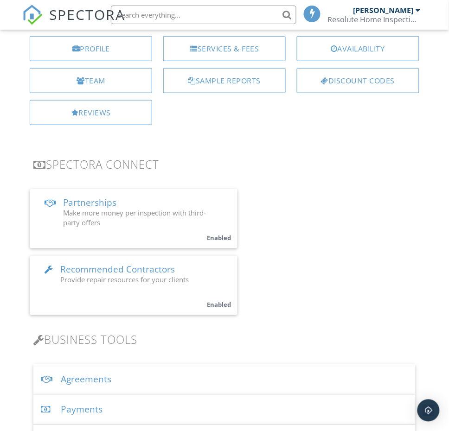
click at [77, 211] on span "Make more money per inspection with third-party offers" at bounding box center [134, 218] width 143 height 19
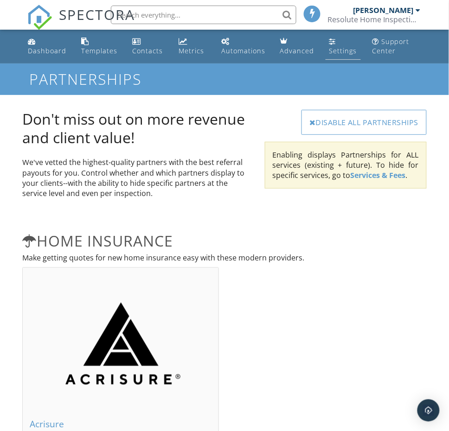
click at [334, 50] on div "Settings" at bounding box center [343, 50] width 28 height 9
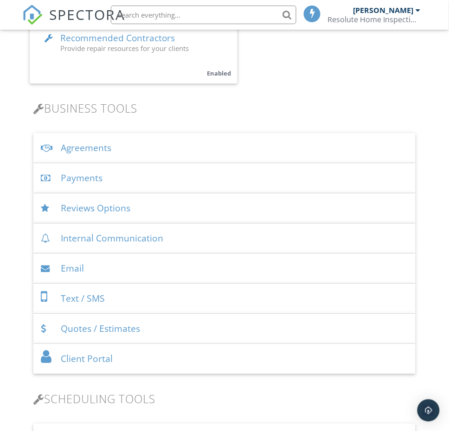
scroll to position [290, 0]
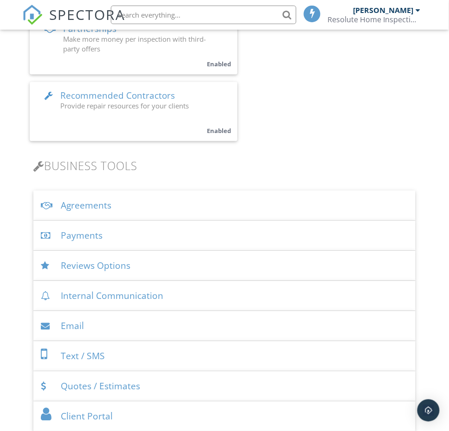
click at [94, 233] on div "Payments" at bounding box center [224, 236] width 382 height 30
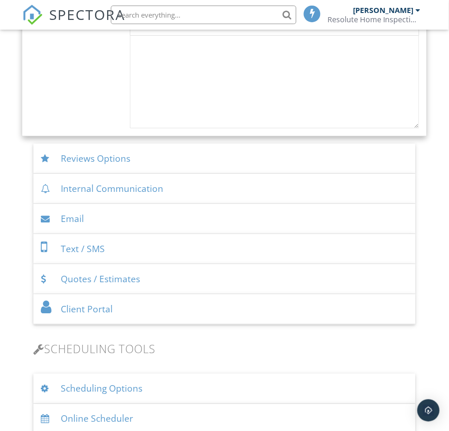
scroll to position [1160, 0]
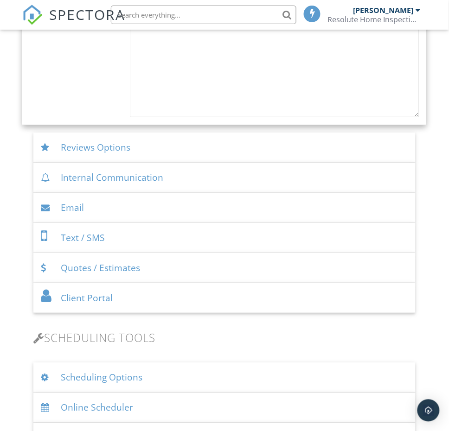
click at [91, 154] on div "Reviews Options" at bounding box center [224, 148] width 382 height 30
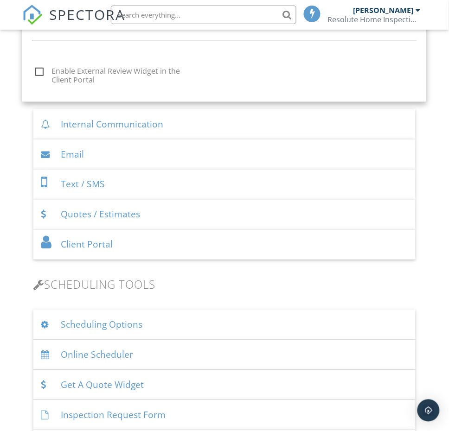
scroll to position [726, 0]
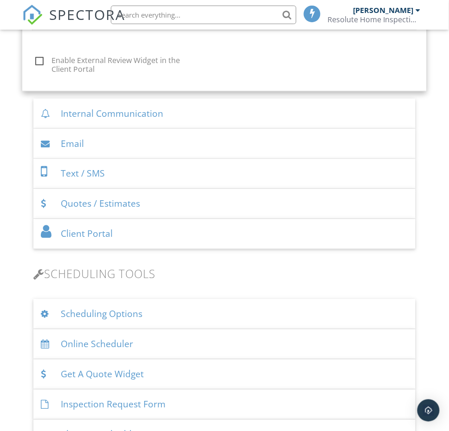
click at [132, 115] on div "Internal Communication" at bounding box center [224, 114] width 382 height 30
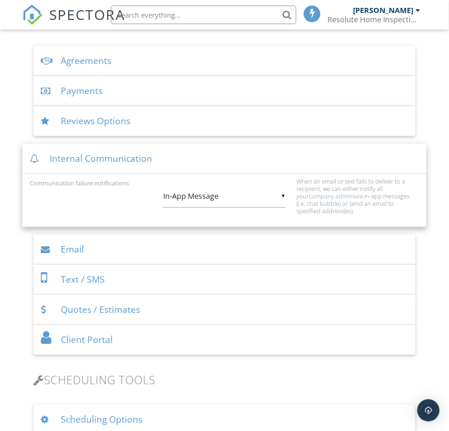
scroll to position [505, 0]
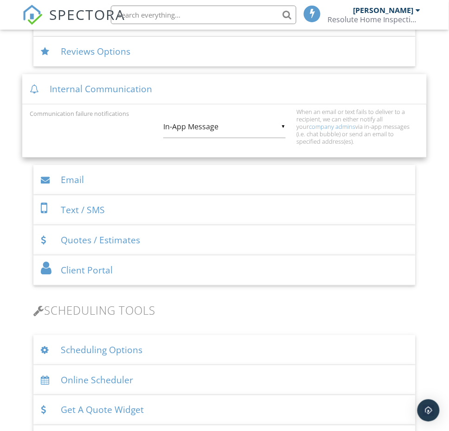
click at [80, 180] on div "Email" at bounding box center [224, 180] width 382 height 30
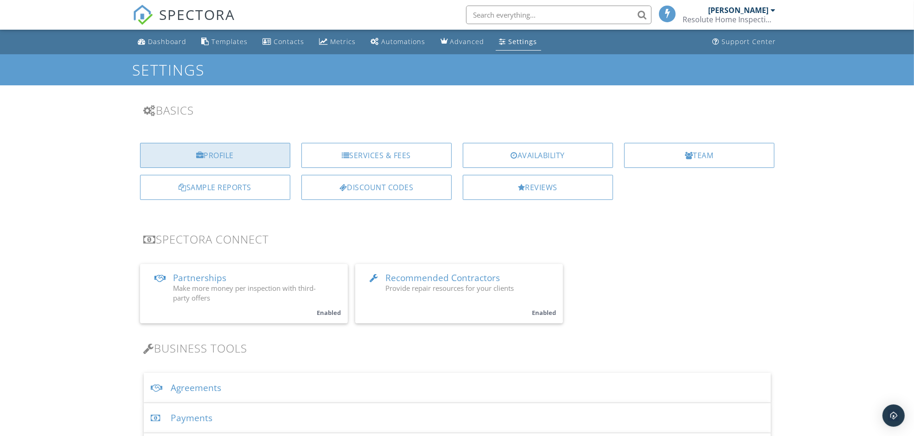
click at [223, 154] on div "Profile" at bounding box center [215, 155] width 150 height 25
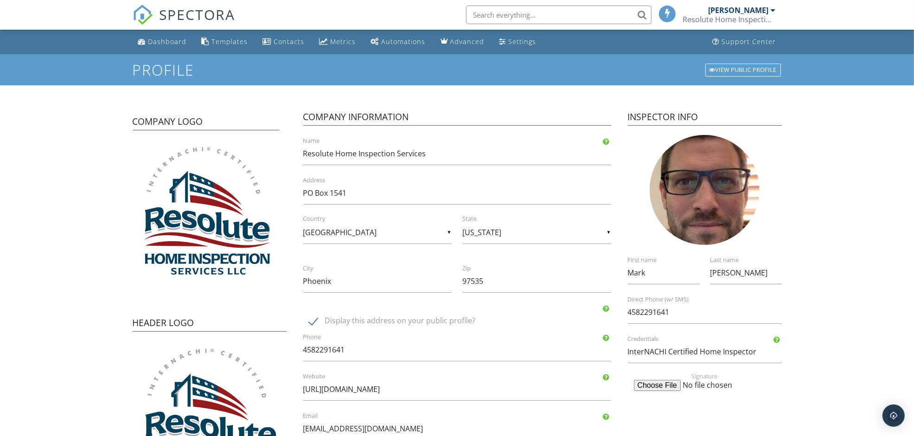
click at [767, 10] on div "[PERSON_NAME]" at bounding box center [739, 10] width 60 height 9
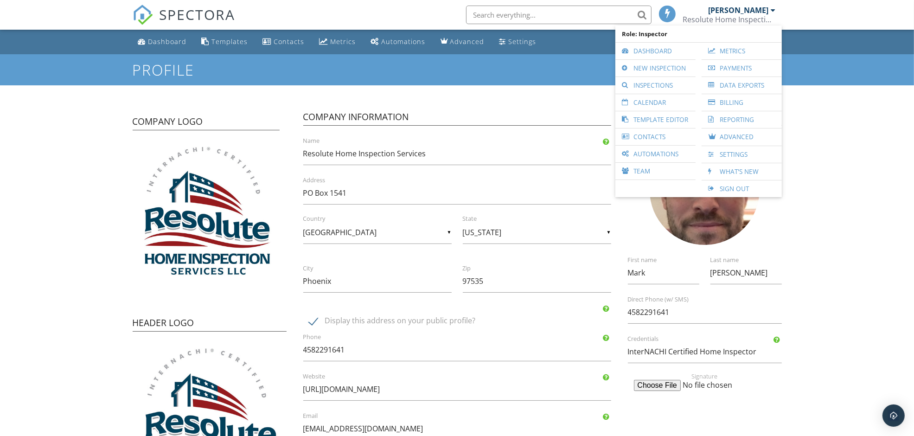
click at [810, 53] on ul "Dashboard Templates Contacts Metrics Automations Advanced Settings Support Cent…" at bounding box center [457, 42] width 914 height 25
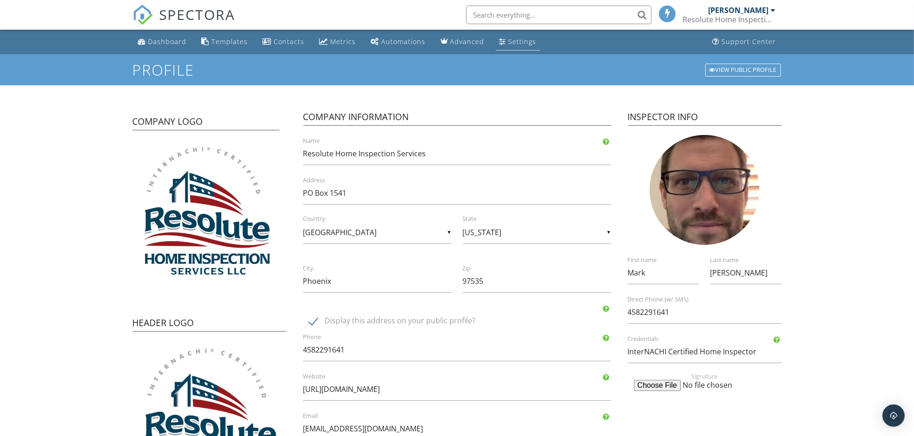
click at [512, 42] on div "Settings" at bounding box center [523, 41] width 28 height 9
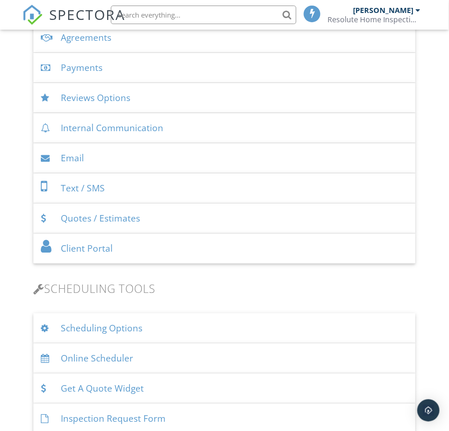
scroll to position [406, 0]
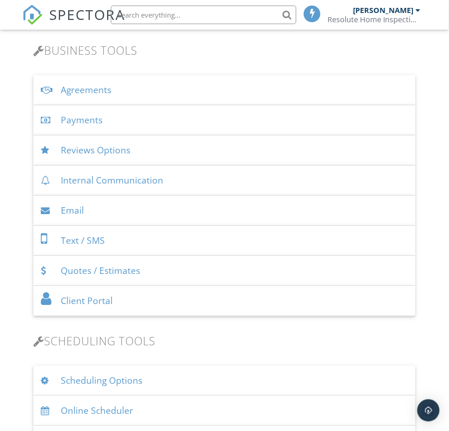
drag, startPoint x: 106, startPoint y: 271, endPoint x: 151, endPoint y: 262, distance: 46.4
click at [106, 271] on div "Quotes / Estimates" at bounding box center [224, 271] width 382 height 30
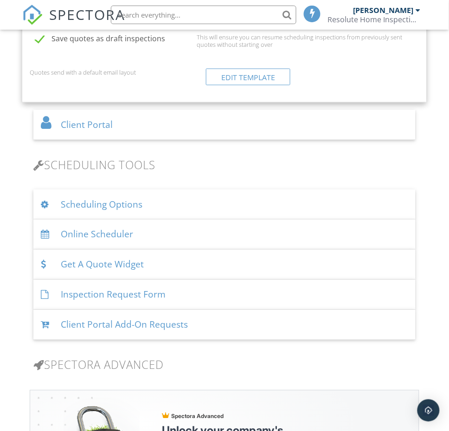
scroll to position [696, 0]
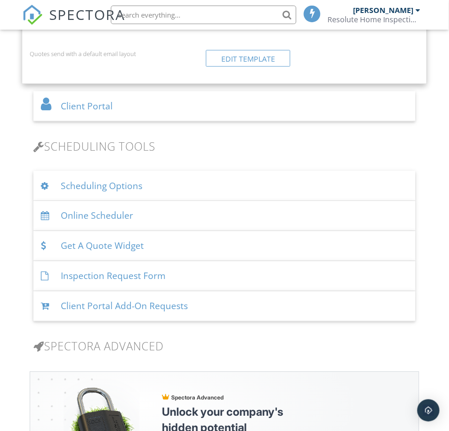
click at [109, 186] on div "Scheduling Options" at bounding box center [224, 186] width 382 height 30
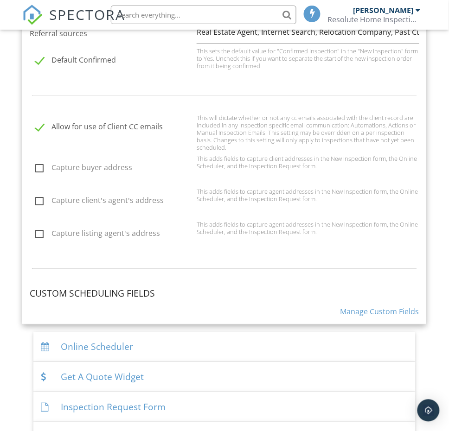
scroll to position [986, 0]
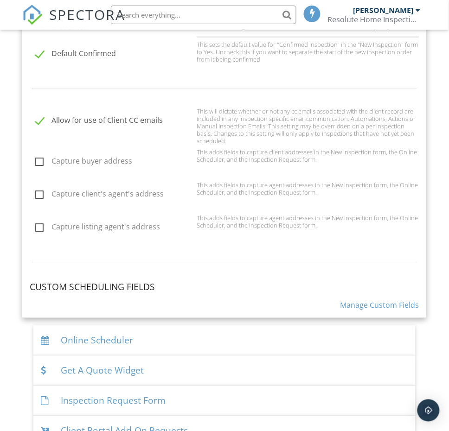
click at [378, 300] on link "Manage Custom Fields" at bounding box center [379, 305] width 79 height 10
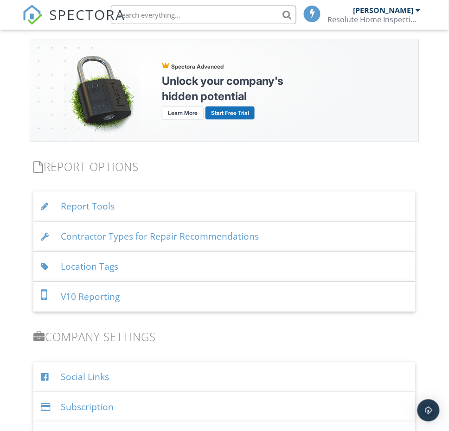
scroll to position [1391, 0]
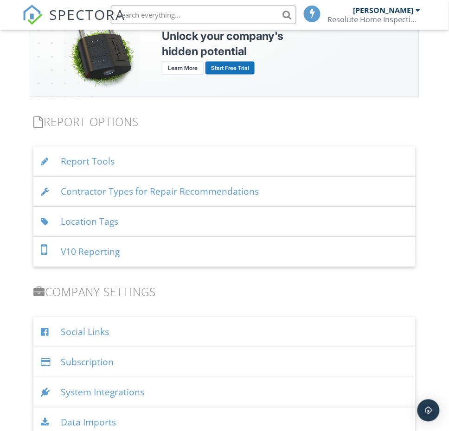
click at [96, 166] on div "Report Tools" at bounding box center [224, 162] width 382 height 30
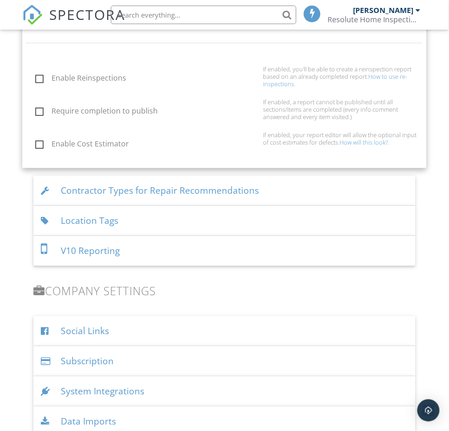
scroll to position [1623, 0]
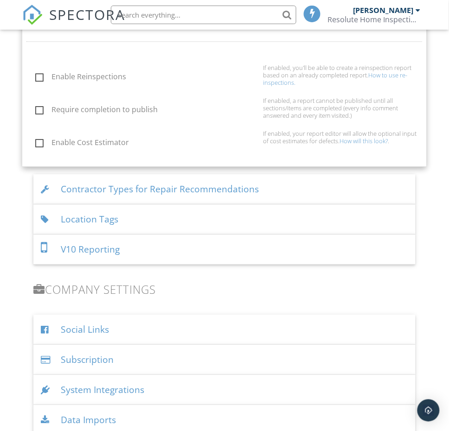
click at [114, 216] on div "Location Tags" at bounding box center [224, 220] width 382 height 30
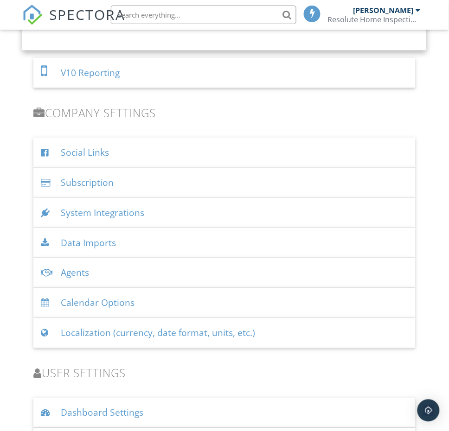
scroll to position [1806, 0]
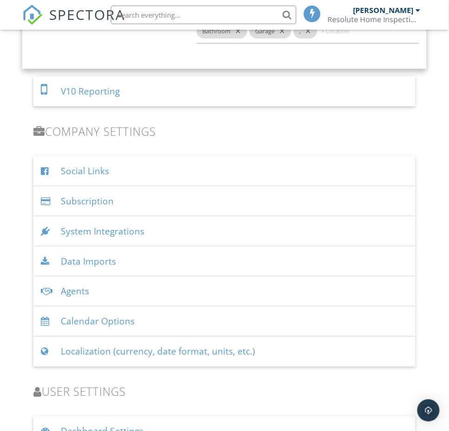
click at [114, 234] on div "System Integrations" at bounding box center [224, 232] width 382 height 30
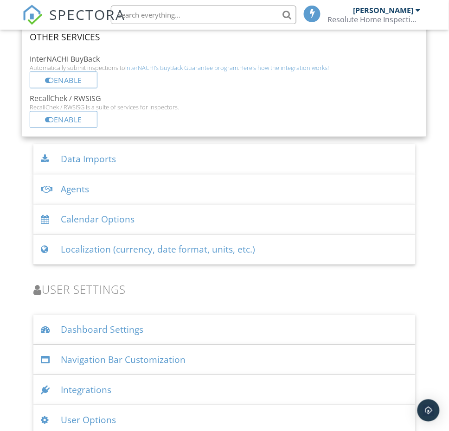
scroll to position [2670, 0]
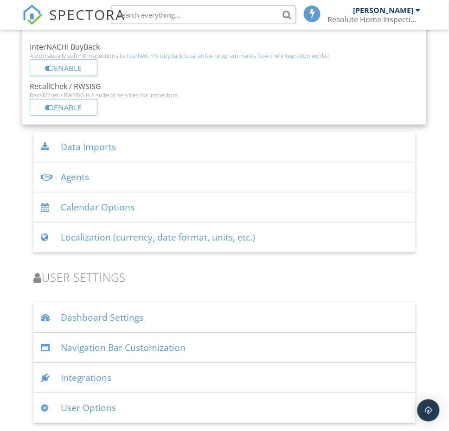
click at [115, 312] on div "Dashboard Settings" at bounding box center [224, 318] width 382 height 30
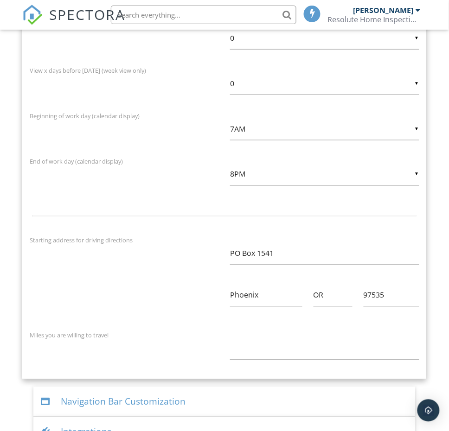
scroll to position [3179, 0]
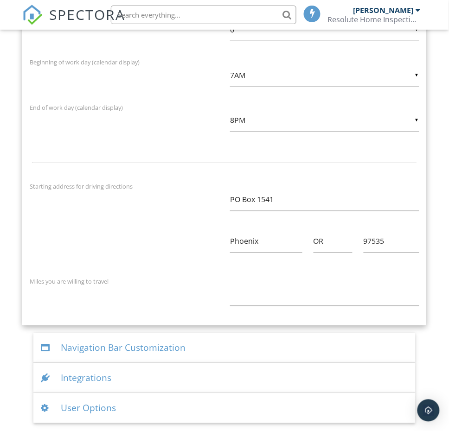
click at [97, 376] on div "Integrations" at bounding box center [224, 379] width 382 height 30
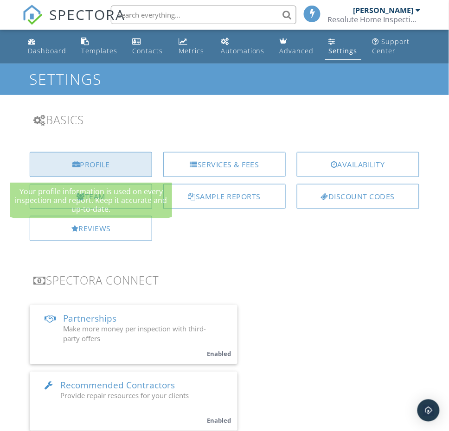
click at [103, 159] on div "Profile" at bounding box center [91, 164] width 122 height 25
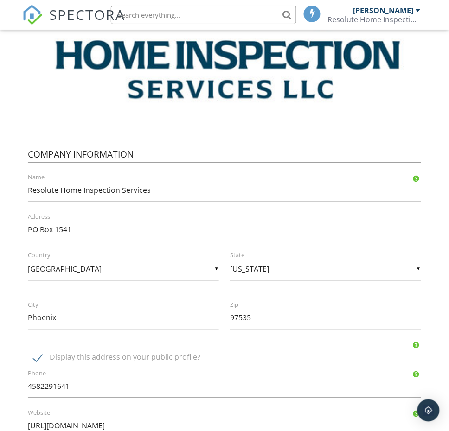
scroll to position [754, 0]
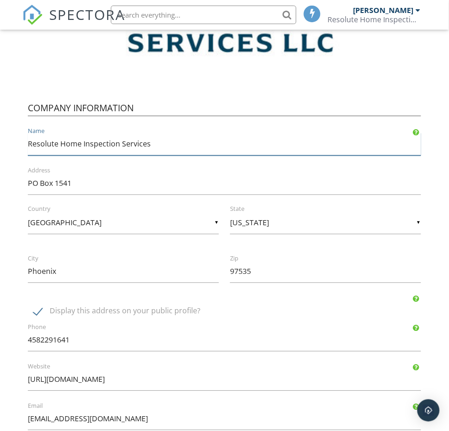
click at [233, 149] on input "Resolute Home Inspection Services" at bounding box center [224, 144] width 393 height 23
type input "Resolute Home Inspection Services LLC"
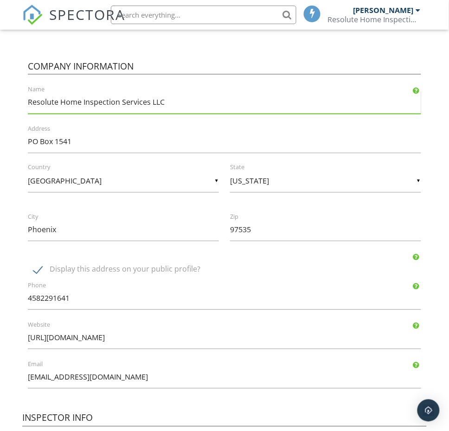
scroll to position [812, 0]
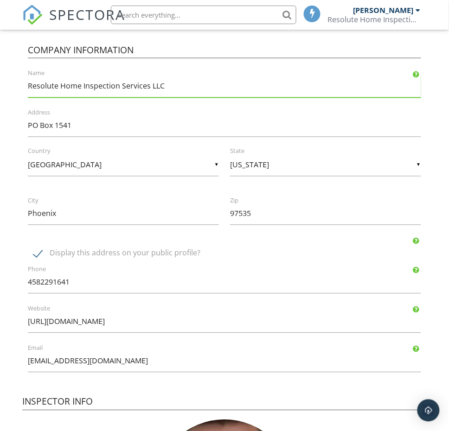
click at [40, 256] on label "Display this address on your public profile?" at bounding box center [229, 255] width 393 height 12
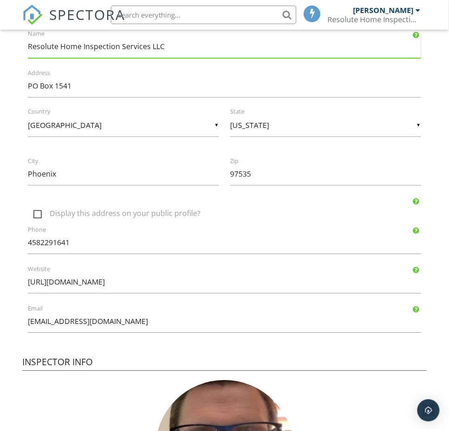
scroll to position [870, 0]
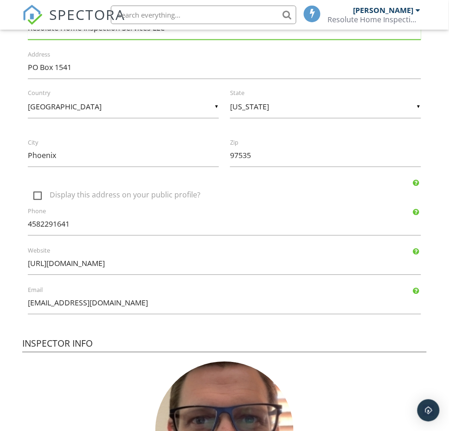
click at [38, 197] on label "Display this address on your public profile?" at bounding box center [229, 197] width 393 height 12
click at [34, 194] on input "Display this address on your public profile?" at bounding box center [31, 191] width 6 height 6
checkbox input "true"
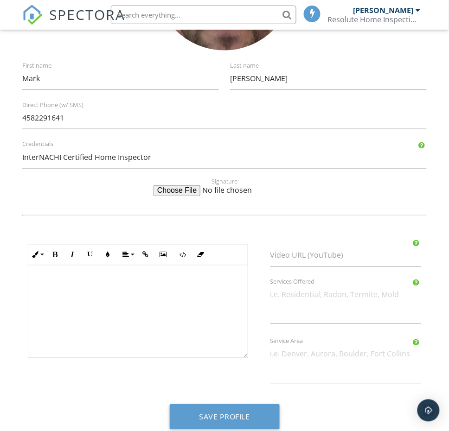
scroll to position [1339, 0]
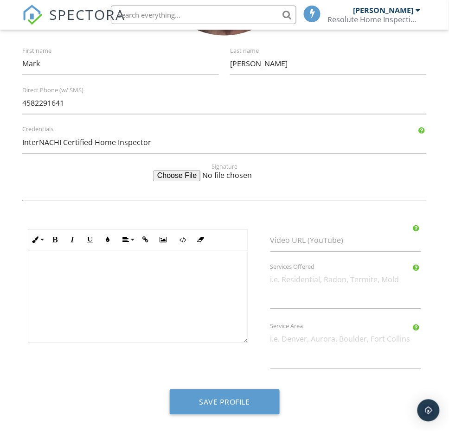
click at [147, 272] on div at bounding box center [137, 297] width 219 height 93
drag, startPoint x: 81, startPoint y: 278, endPoint x: 76, endPoint y: 272, distance: 8.6
click at [81, 278] on div "​ ​" at bounding box center [137, 297] width 219 height 93
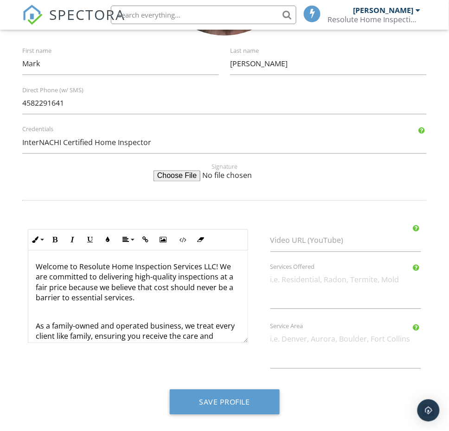
scroll to position [7, 0]
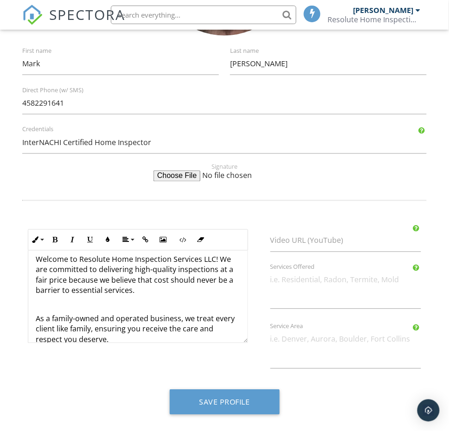
click at [109, 300] on p "​" at bounding box center [138, 305] width 204 height 10
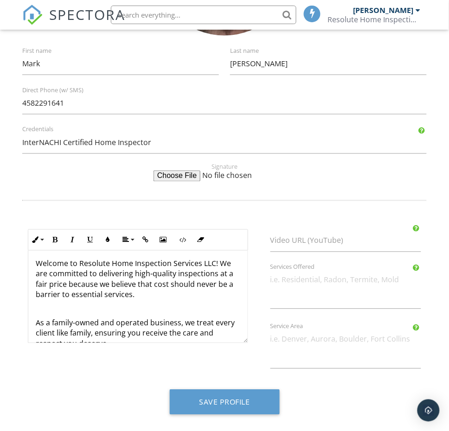
scroll to position [0, 0]
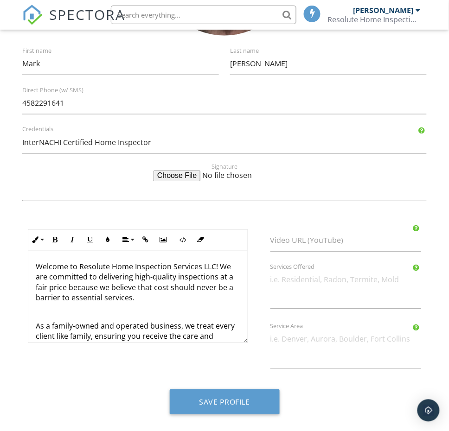
click at [117, 304] on div "Welcome to Resolute Home Inspection Services LLC! We are committed to deliverin…" at bounding box center [137, 307] width 219 height 113
click at [302, 301] on textarea "Services Offered" at bounding box center [345, 289] width 151 height 40
click at [307, 297] on textarea "Services Offered" at bounding box center [345, 289] width 151 height 40
type textarea "Residential Inspections"
click at [341, 355] on textarea "Service Area" at bounding box center [345, 349] width 151 height 40
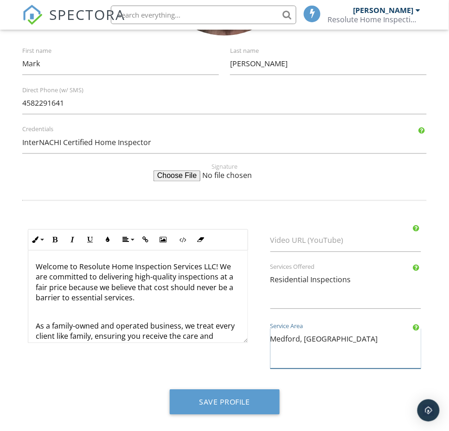
type textarea "Medford, [GEOGRAPHIC_DATA]"
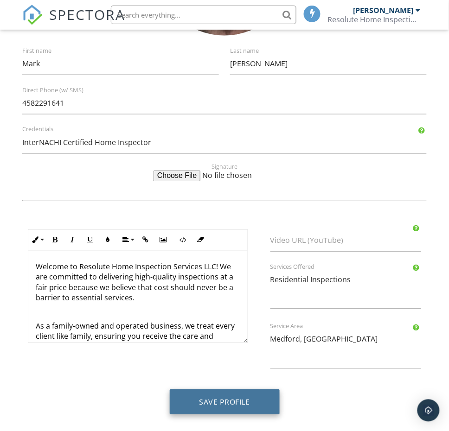
click at [235, 397] on button "Save Profile" at bounding box center [225, 402] width 110 height 25
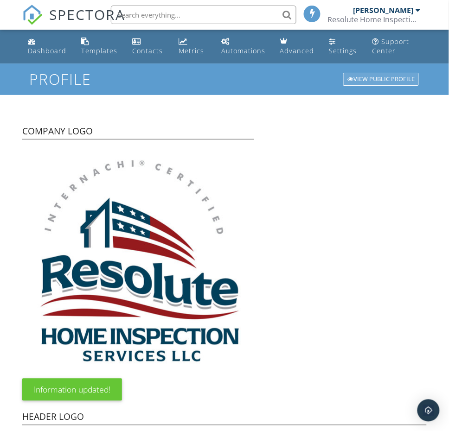
click at [377, 75] on div "View Public Profile" at bounding box center [381, 79] width 76 height 13
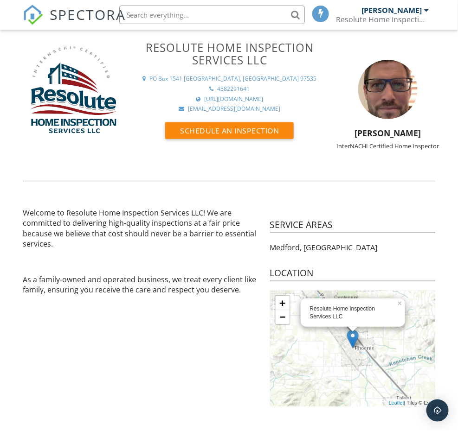
click at [67, 263] on p at bounding box center [141, 261] width 236 height 10
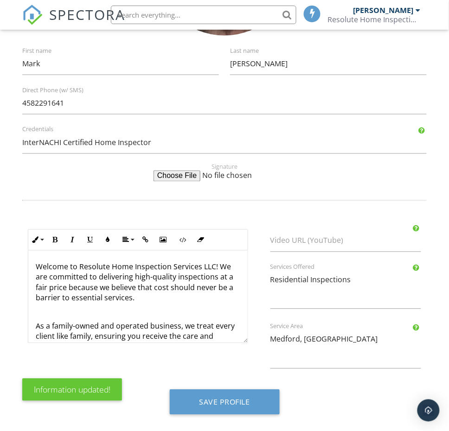
scroll to position [1339, 0]
click at [71, 309] on p at bounding box center [138, 312] width 204 height 10
click at [71, 310] on p at bounding box center [138, 312] width 204 height 10
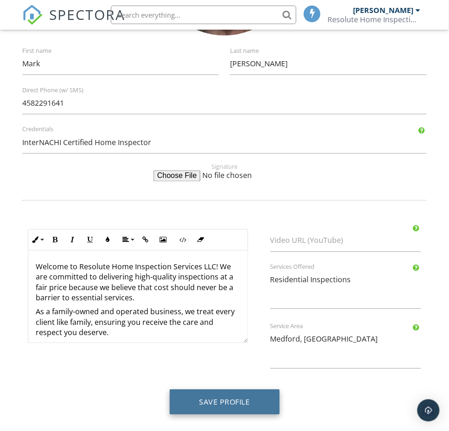
click at [228, 401] on button "Save Profile" at bounding box center [225, 402] width 110 height 25
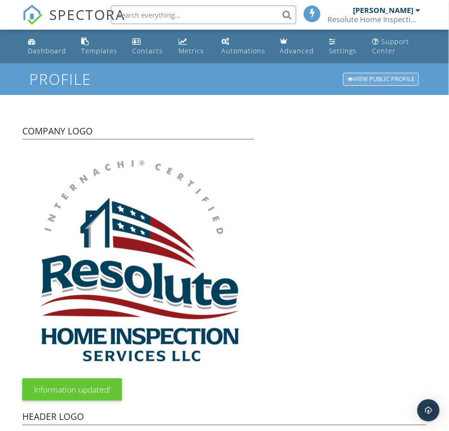
click at [378, 77] on div "View Public Profile" at bounding box center [381, 79] width 76 height 13
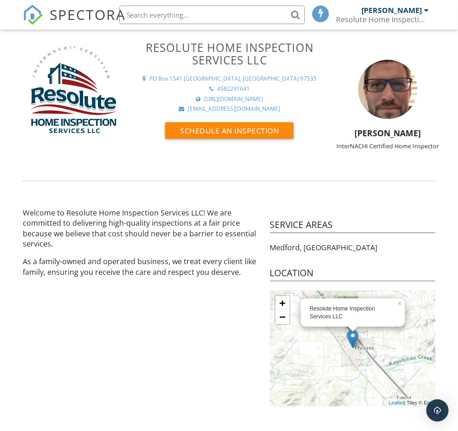
click at [335, 174] on div at bounding box center [228, 181] width 423 height 19
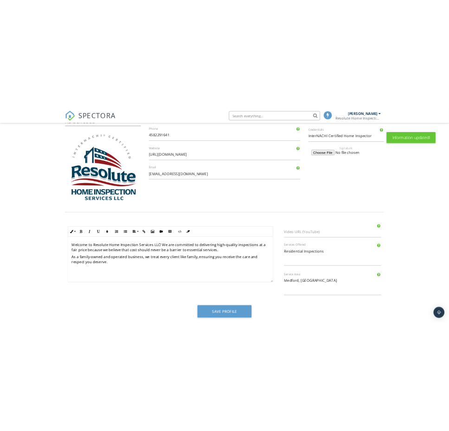
scroll to position [304, 0]
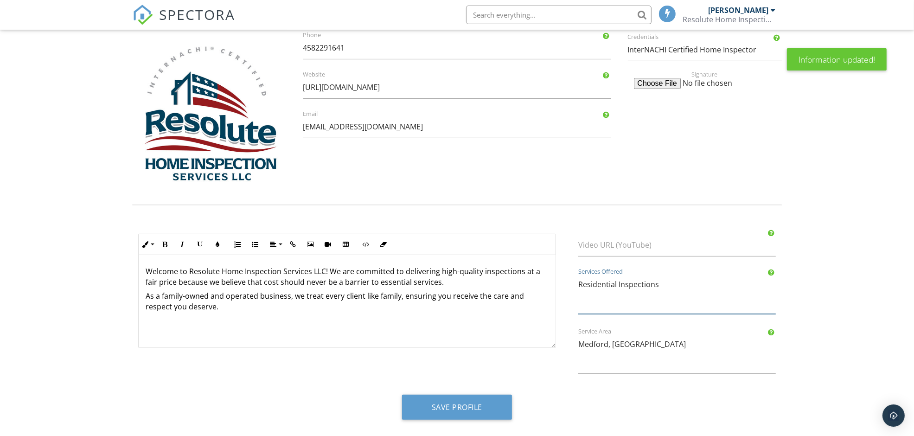
click at [653, 297] on textarea "Residential Inspections" at bounding box center [677, 293] width 198 height 40
click at [689, 282] on textarea "Residential Inspections" at bounding box center [677, 293] width 198 height 40
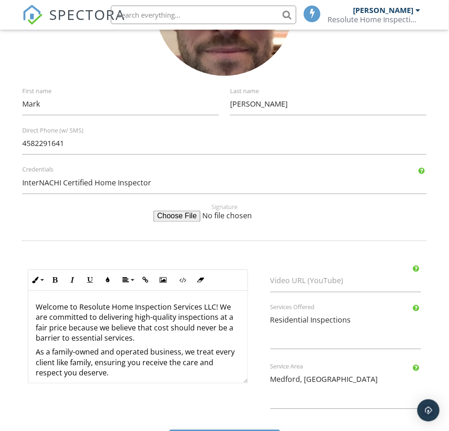
scroll to position [1339, 0]
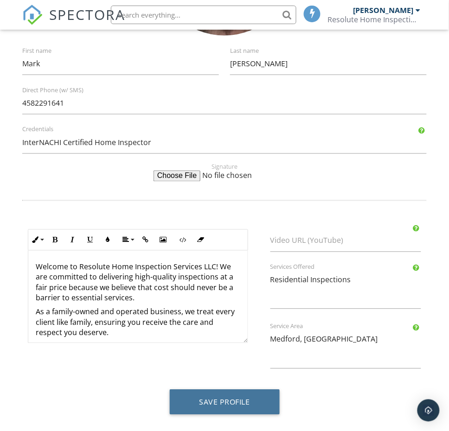
click at [218, 403] on button "Save Profile" at bounding box center [225, 402] width 110 height 25
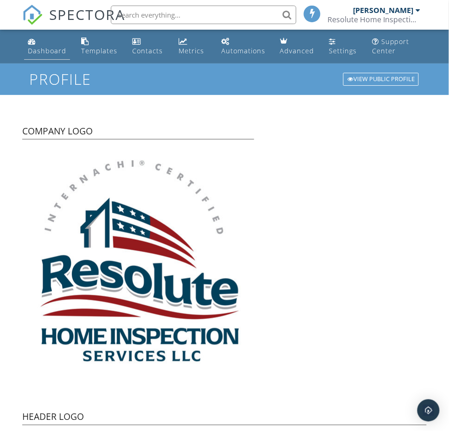
click at [42, 47] on div "Dashboard" at bounding box center [47, 50] width 38 height 9
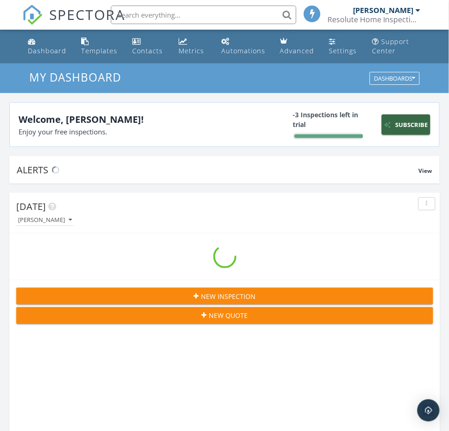
scroll to position [1604, 467]
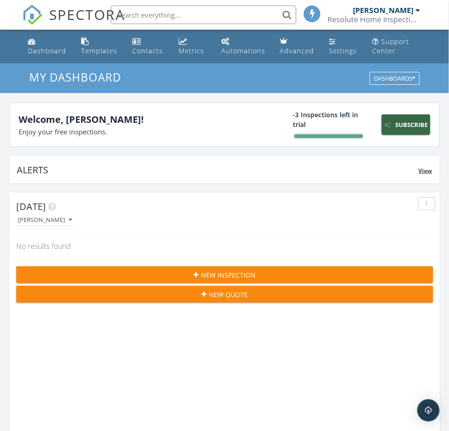
click at [422, 173] on span "View" at bounding box center [425, 171] width 13 height 8
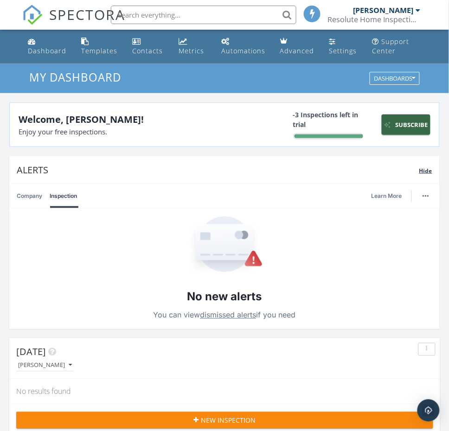
click at [423, 172] on span "Hide" at bounding box center [425, 171] width 13 height 8
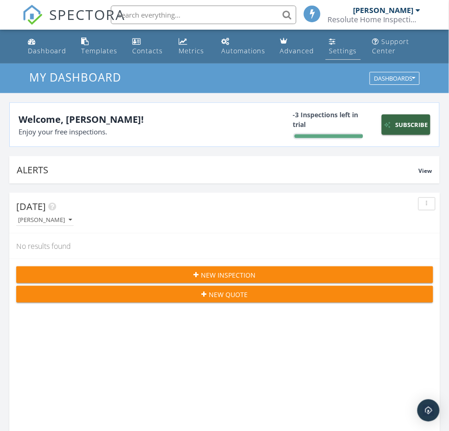
click at [333, 49] on div "Settings" at bounding box center [343, 50] width 28 height 9
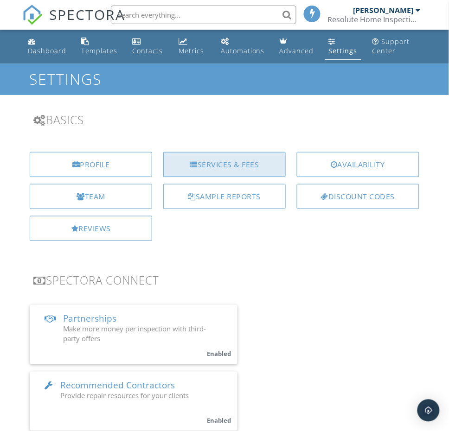
click at [214, 161] on div "Services & Fees" at bounding box center [224, 164] width 122 height 25
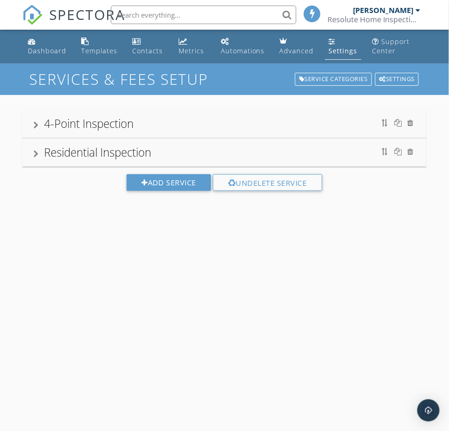
click at [229, 156] on div "Residential Inspection" at bounding box center [224, 152] width 382 height 17
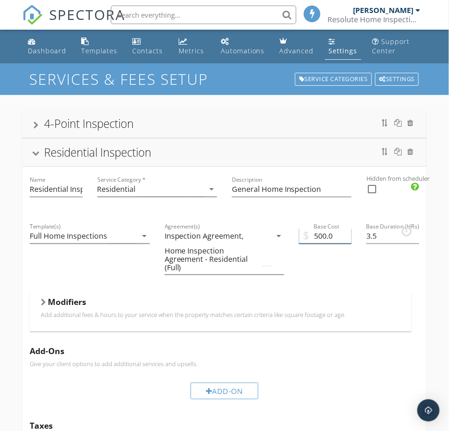
drag, startPoint x: 311, startPoint y: 235, endPoint x: 326, endPoint y: 234, distance: 14.9
click at [312, 235] on input "500.0" at bounding box center [325, 236] width 52 height 15
click at [330, 235] on input "500.0" at bounding box center [325, 236] width 52 height 15
click at [329, 233] on input "500.0" at bounding box center [325, 236] width 52 height 15
type input "5"
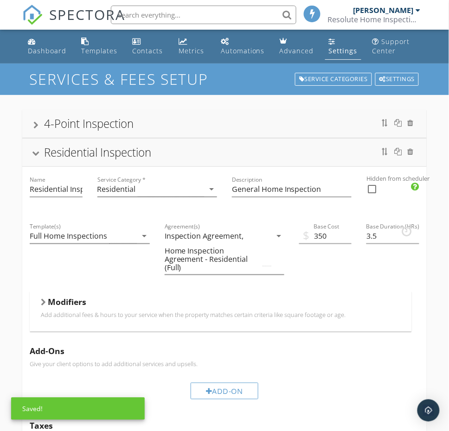
click at [341, 271] on div "$ Base Cost 350" at bounding box center [325, 253] width 67 height 78
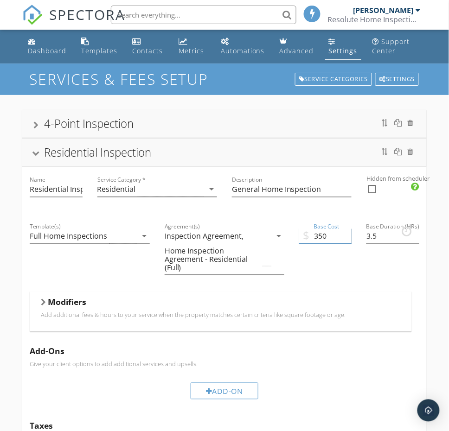
drag, startPoint x: 334, startPoint y: 233, endPoint x: 376, endPoint y: 240, distance: 42.7
click at [335, 233] on input "350" at bounding box center [325, 236] width 52 height 15
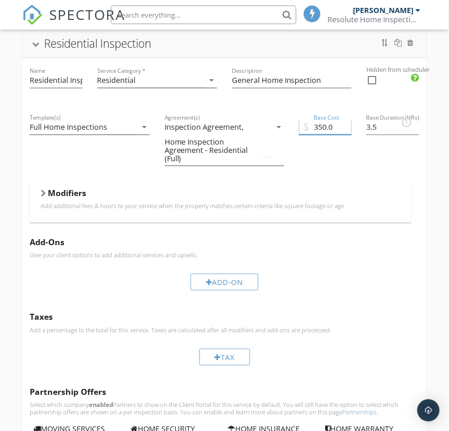
scroll to position [116, 0]
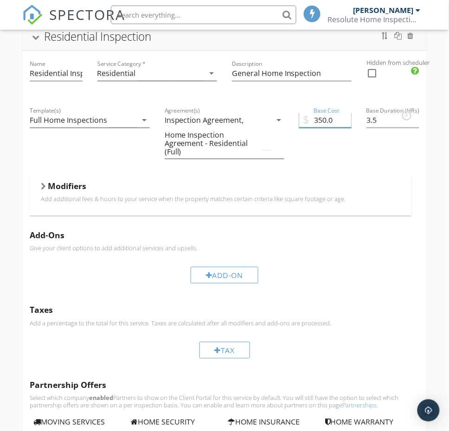
type input "350.0"
click at [43, 184] on div at bounding box center [43, 186] width 5 height 7
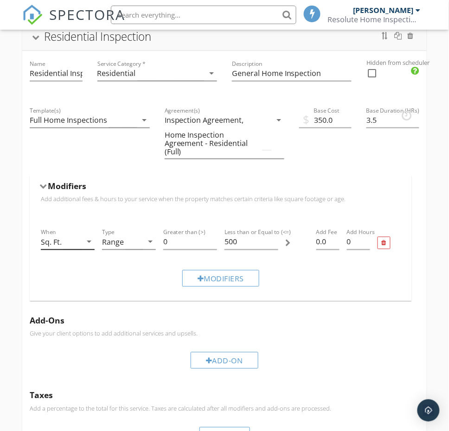
click at [87, 243] on icon "arrow_drop_down" at bounding box center [88, 242] width 11 height 11
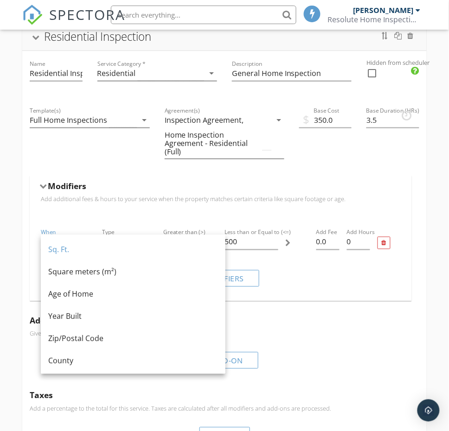
click at [112, 164] on div "Template(s) Full Home Inspections arrow_drop_down" at bounding box center [89, 137] width 135 height 78
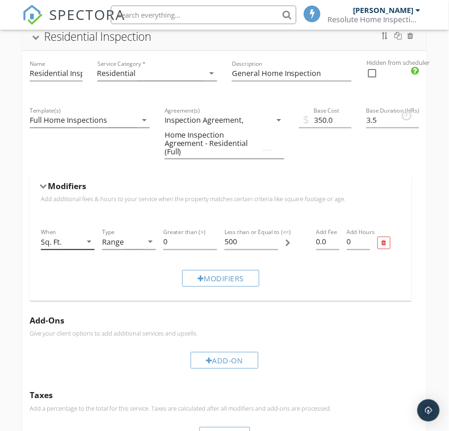
click at [87, 244] on icon "arrow_drop_down" at bounding box center [88, 242] width 11 height 11
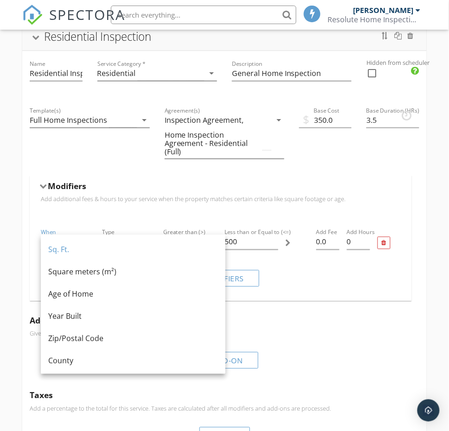
click at [302, 190] on div "Modifiers" at bounding box center [220, 188] width 359 height 14
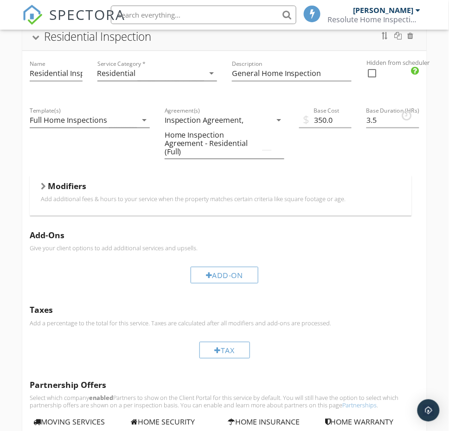
click at [43, 185] on div at bounding box center [43, 186] width 5 height 7
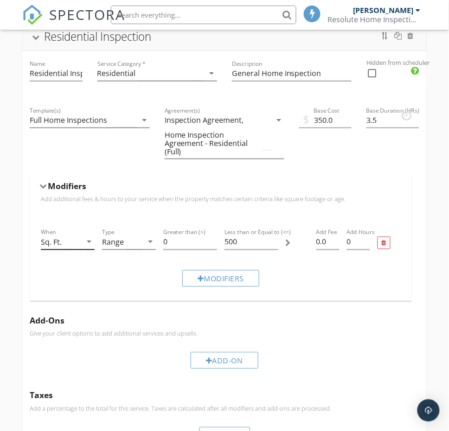
click at [87, 244] on icon "arrow_drop_down" at bounding box center [88, 242] width 11 height 11
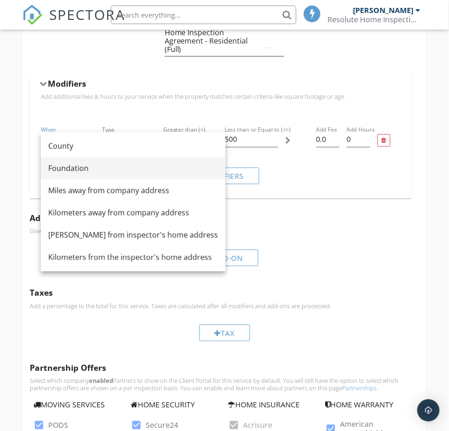
scroll to position [232, 0]
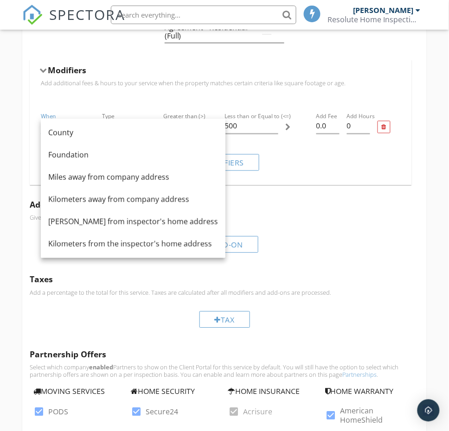
click at [436, 99] on div "4-Point Inspection Residential Inspection Name Residential Inspection Service C…" at bounding box center [224, 180] width 449 height 635
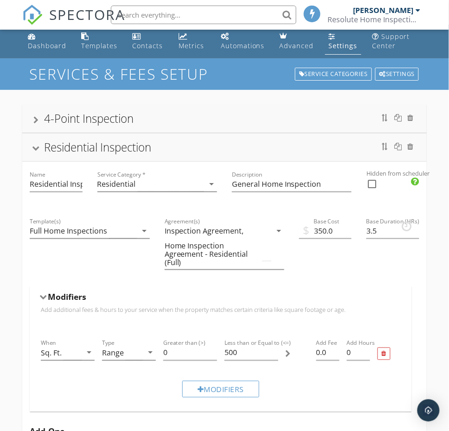
scroll to position [0, 0]
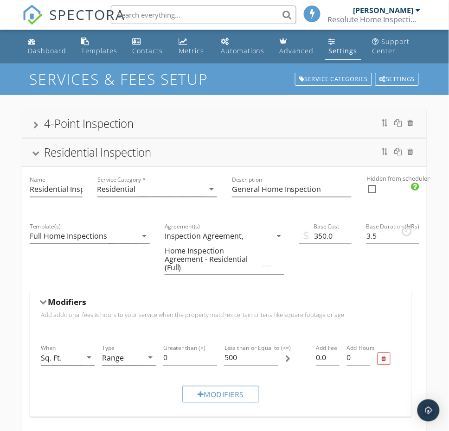
click at [65, 157] on div "Residential Inspection" at bounding box center [97, 152] width 107 height 15
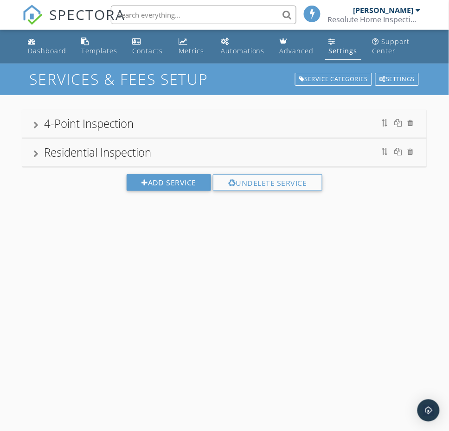
click at [122, 126] on div "4-Point Inspection" at bounding box center [89, 123] width 90 height 15
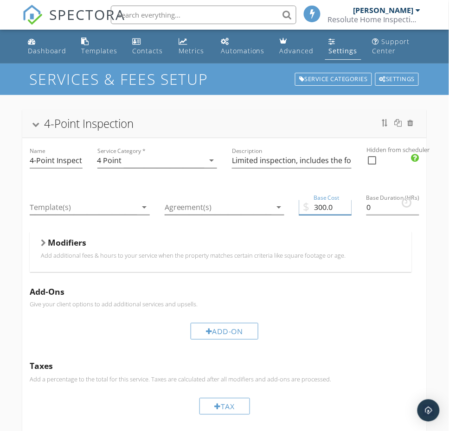
drag, startPoint x: 314, startPoint y: 206, endPoint x: 332, endPoint y: 204, distance: 17.3
click at [332, 204] on input "300.0" at bounding box center [325, 207] width 52 height 15
type input "250.0"
drag, startPoint x: 372, startPoint y: 206, endPoint x: 365, endPoint y: 207, distance: 7.0
click at [365, 207] on div "Base Duration (HRs) 0" at bounding box center [392, 208] width 67 height 47
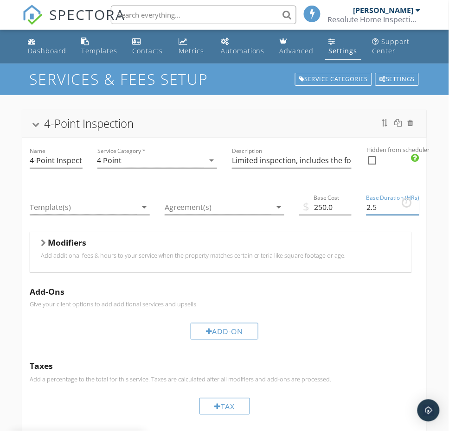
type input "2.5"
click at [391, 165] on div "check_box_outline_blank" at bounding box center [392, 165] width 52 height 24
click at [141, 206] on icon "arrow_drop_down" at bounding box center [144, 207] width 11 height 11
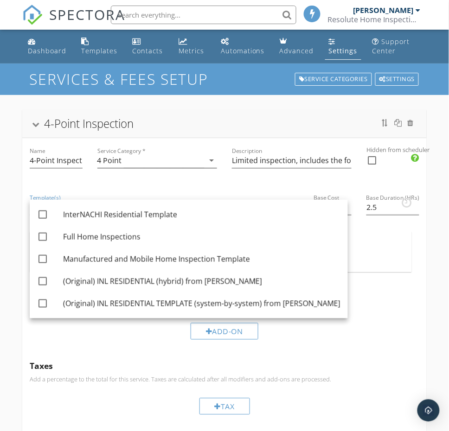
click at [209, 114] on div "4-Point Inspection" at bounding box center [224, 124] width 404 height 28
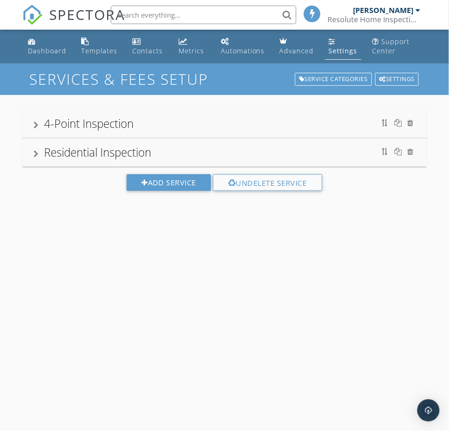
click at [138, 121] on div "4-Point Inspection" at bounding box center [224, 123] width 382 height 17
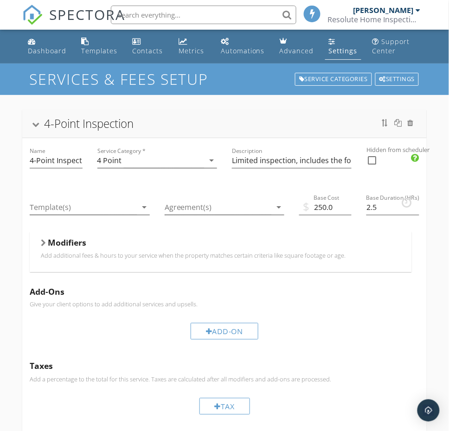
click at [160, 120] on div "4-Point Inspection" at bounding box center [224, 123] width 382 height 17
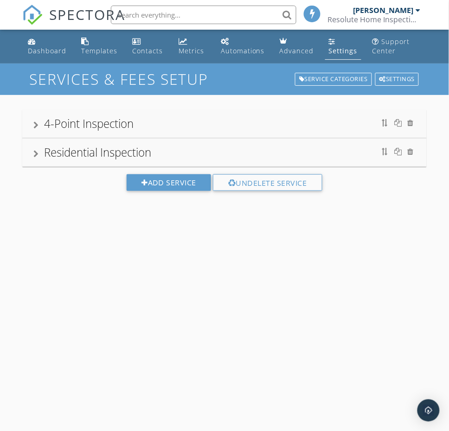
click at [42, 123] on div "4-Point Inspection" at bounding box center [224, 123] width 382 height 17
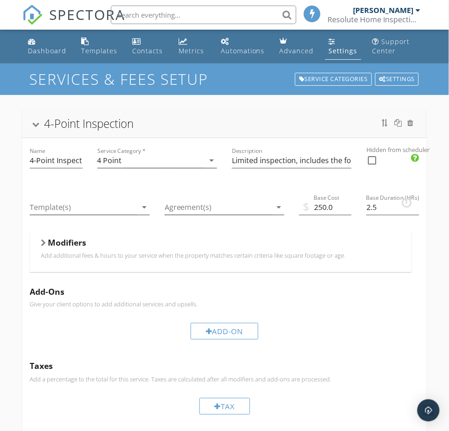
click at [42, 123] on div "4-Point Inspection" at bounding box center [224, 123] width 382 height 17
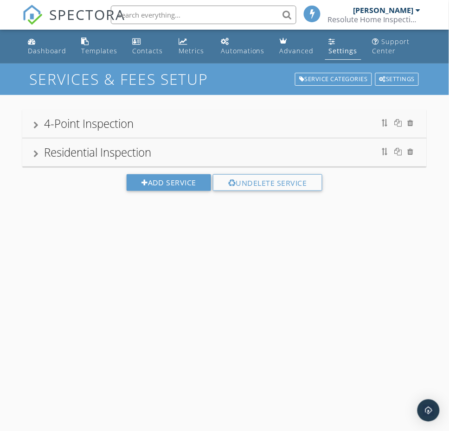
click at [72, 123] on div "4-Point Inspection" at bounding box center [89, 123] width 90 height 15
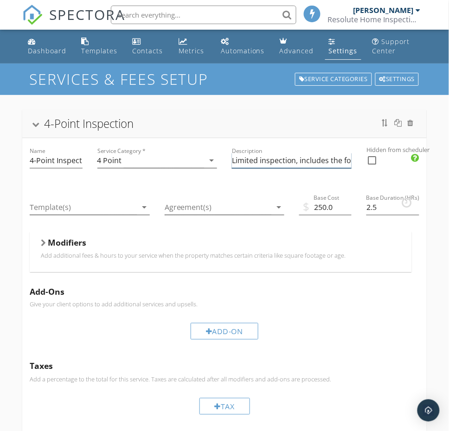
click at [312, 160] on input "Limited inspection, includes the four vital systems of the home: the roof, elec…" at bounding box center [292, 160] width 120 height 15
click at [263, 101] on div "4-Point Inspection Name 4-Point Inspection Service Category * 4 Point arrow_dro…" at bounding box center [224, 354] width 449 height 519
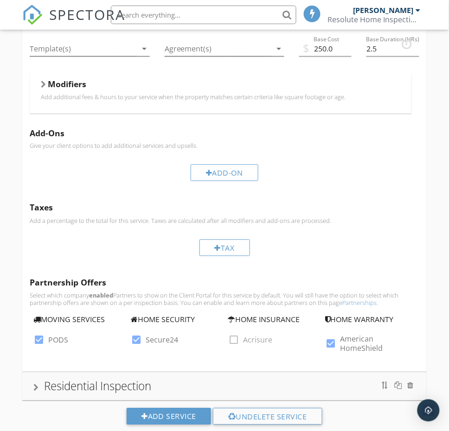
scroll to position [182, 0]
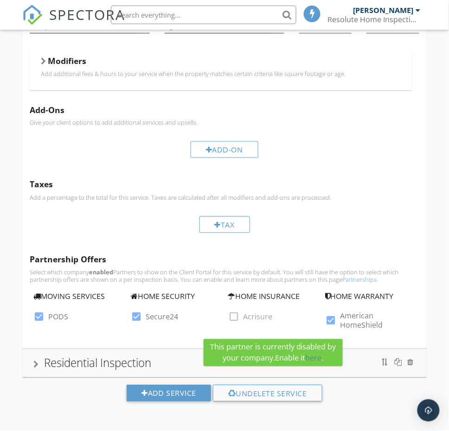
click at [233, 316] on span "check_box_outline_blank Acrisure" at bounding box center [273, 322] width 90 height 24
click at [232, 316] on span "check_box_outline_blank Acrisure" at bounding box center [273, 322] width 90 height 24
click at [239, 319] on span "check_box_outline_blank Acrisure" at bounding box center [273, 322] width 90 height 24
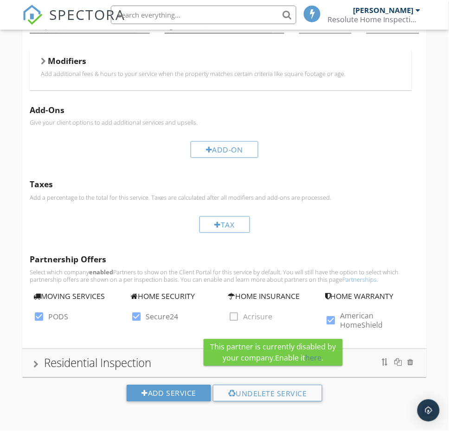
click at [236, 318] on span "check_box_outline_blank Acrisure" at bounding box center [273, 322] width 90 height 24
click at [320, 232] on div "Tax" at bounding box center [224, 224] width 389 height 31
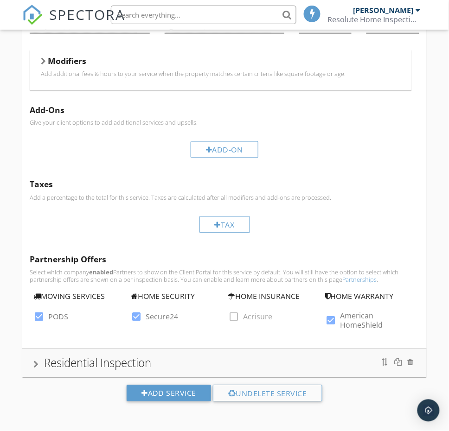
scroll to position [0, 0]
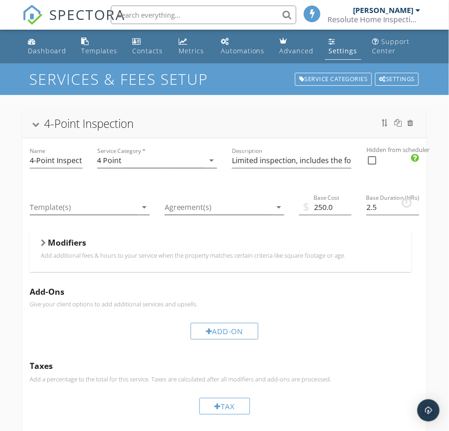
click at [90, 121] on div "4-Point Inspection" at bounding box center [89, 123] width 90 height 15
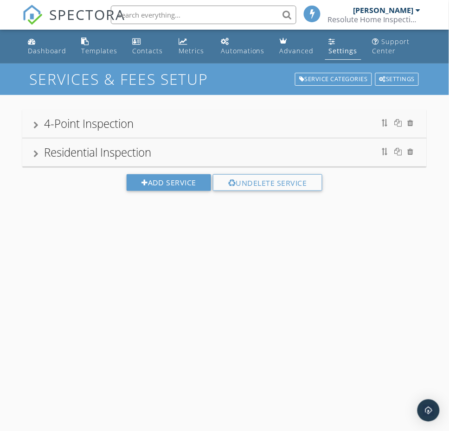
click at [96, 123] on div "4-Point Inspection" at bounding box center [89, 123] width 90 height 15
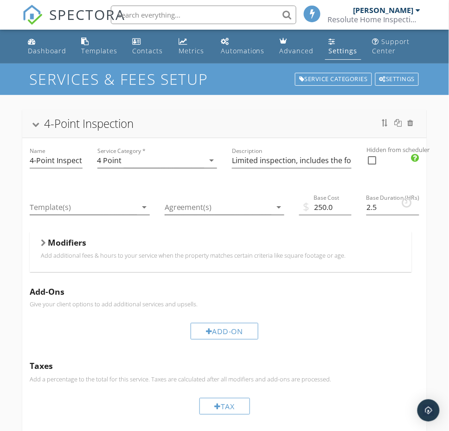
click at [99, 123] on div "4-Point Inspection" at bounding box center [89, 123] width 90 height 15
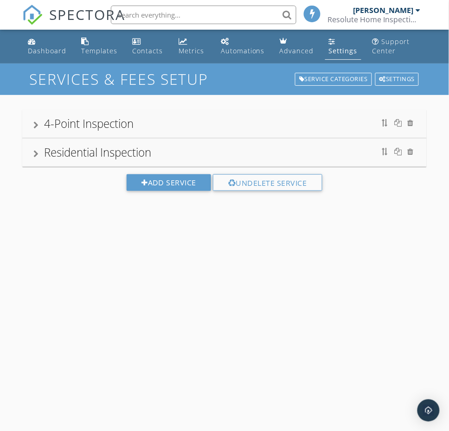
click at [341, 50] on div "Settings" at bounding box center [343, 50] width 29 height 9
